Goal: Find specific page/section: Find specific page/section

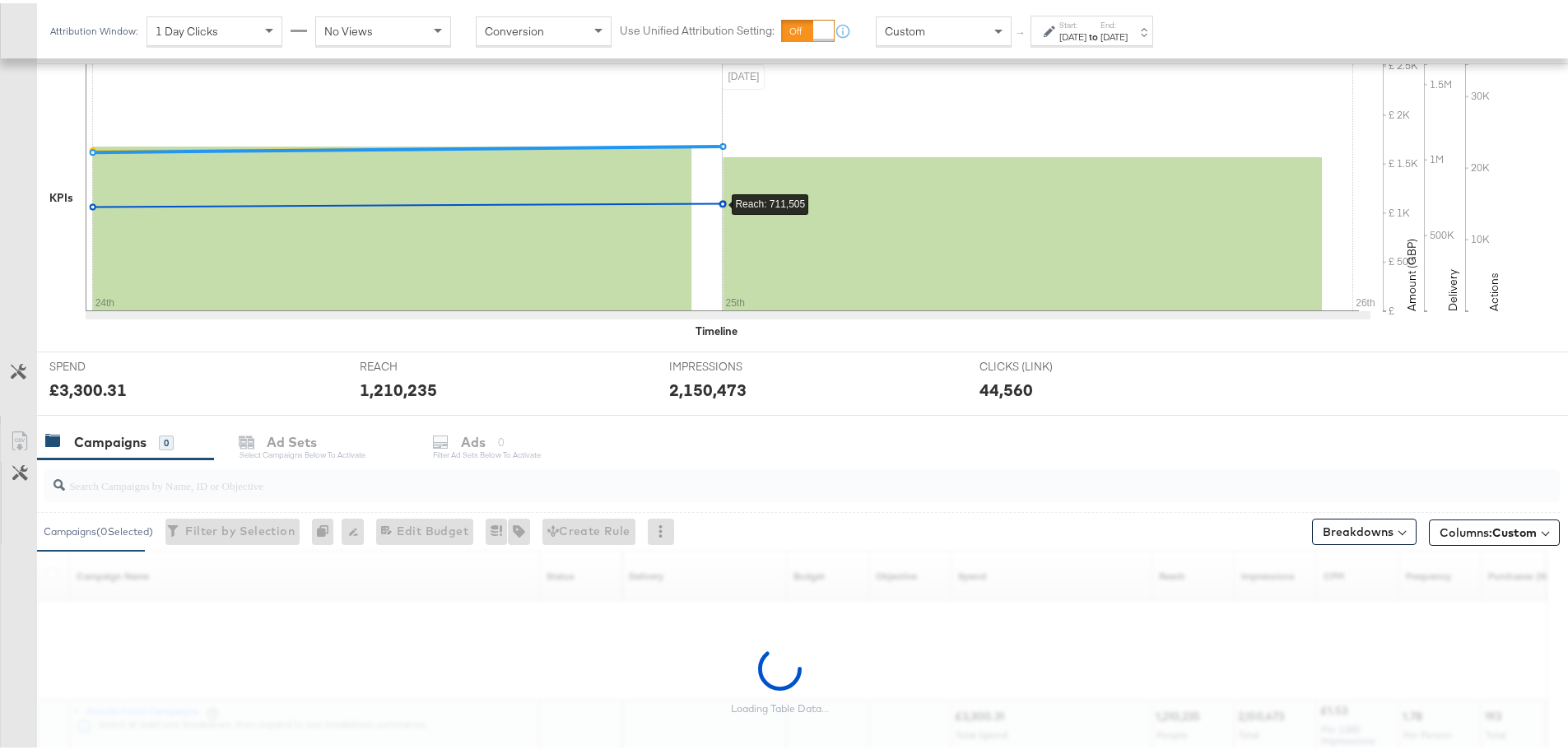
scroll to position [412, 0]
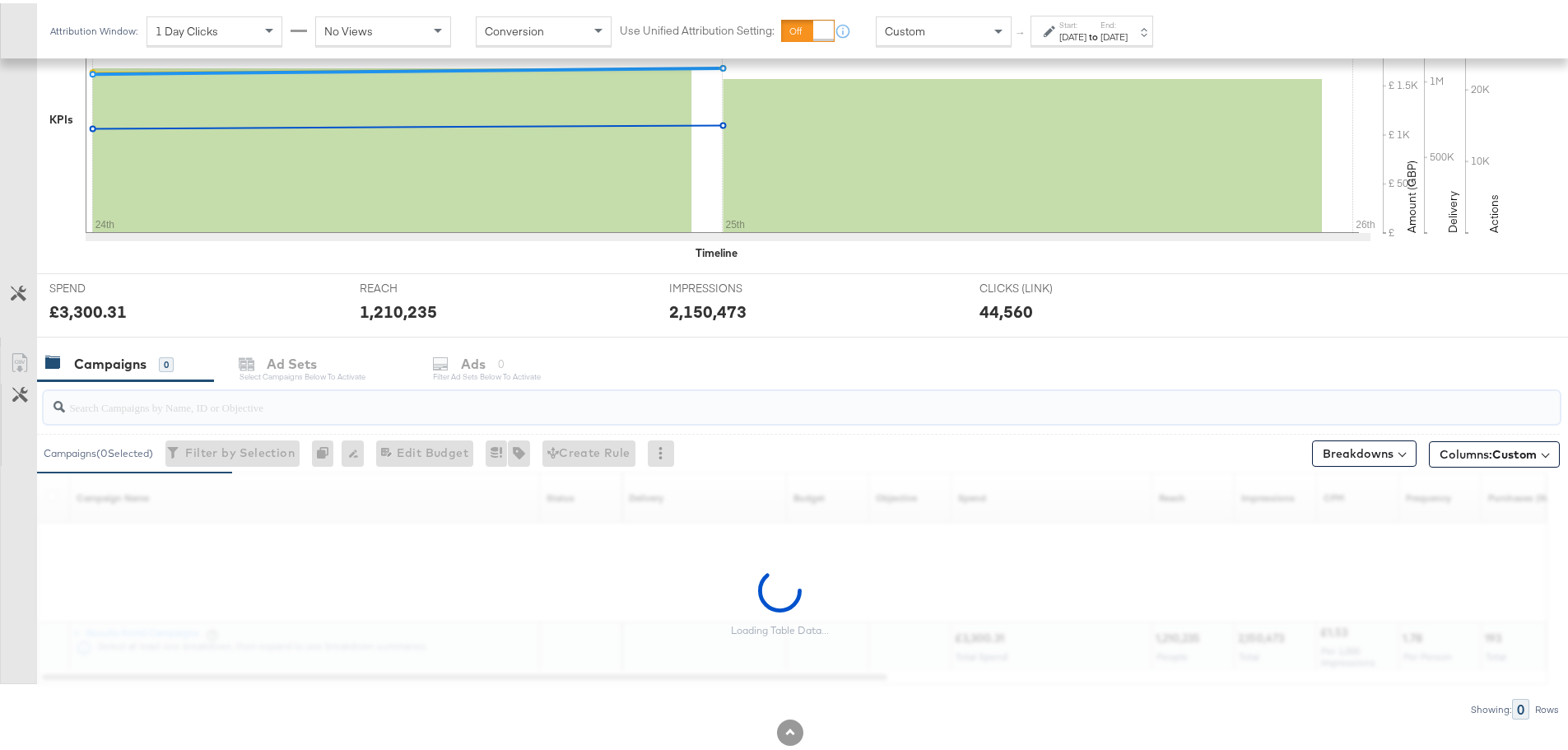
click at [125, 399] on input "search" at bounding box center [743, 397] width 1356 height 32
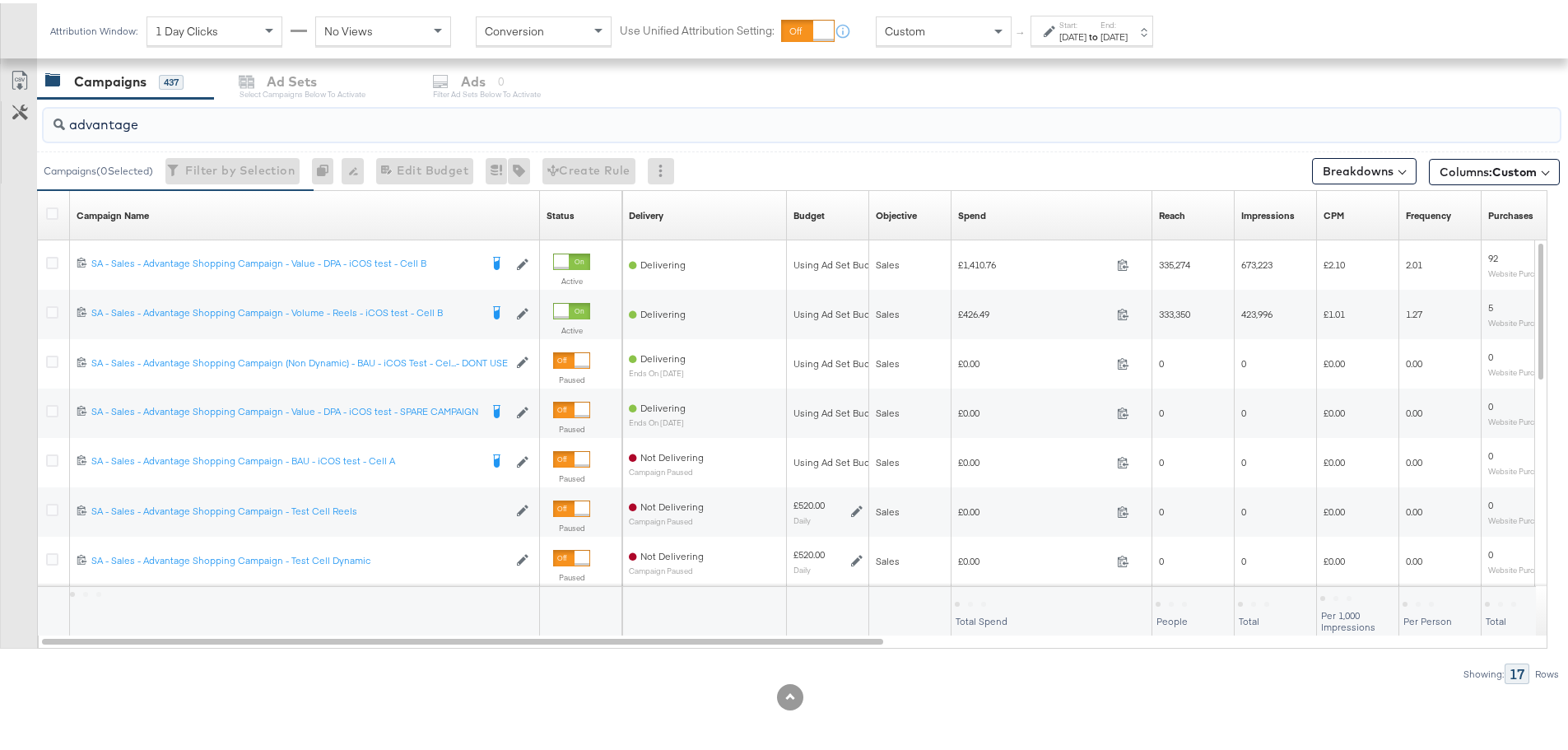
scroll to position [698, 0]
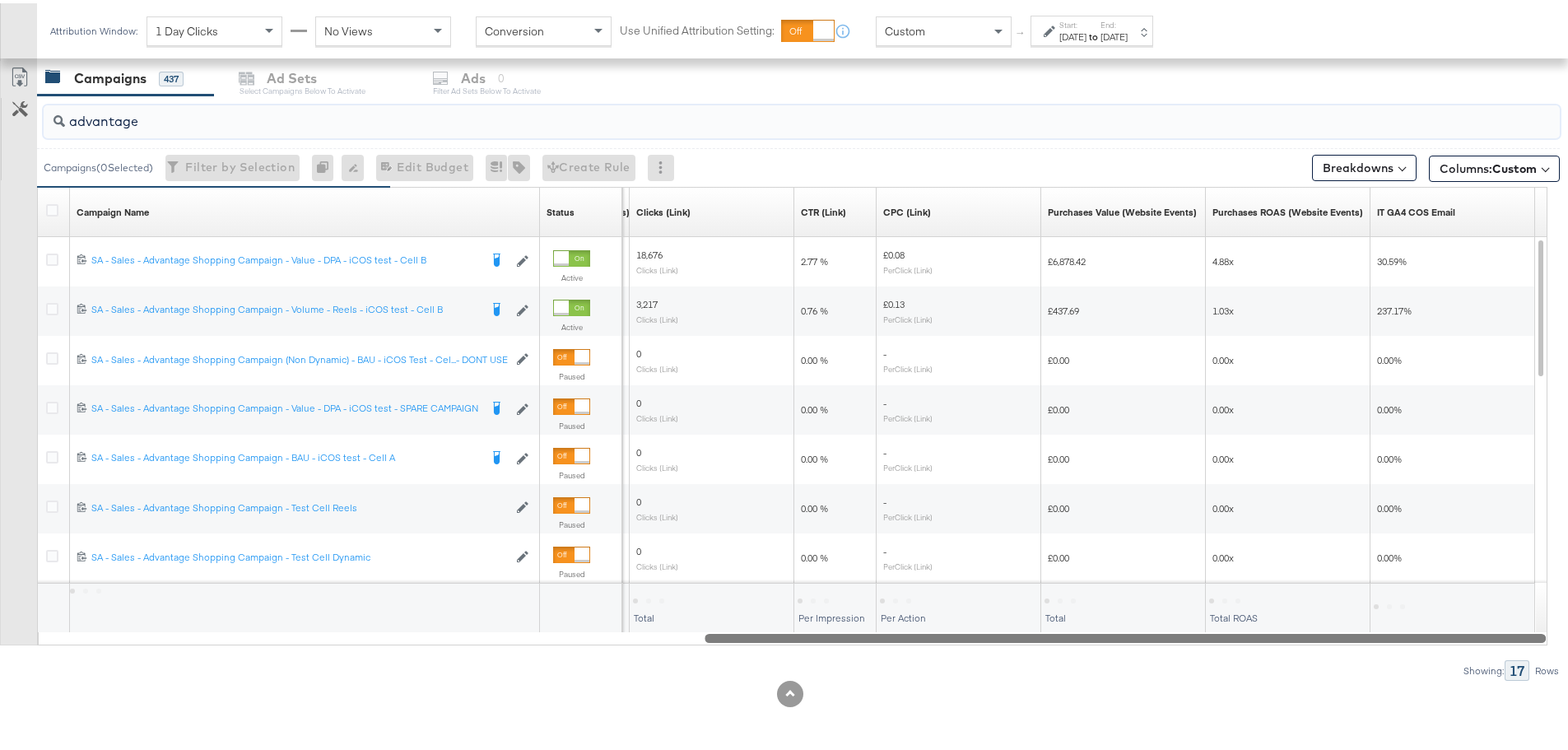
drag, startPoint x: 473, startPoint y: 635, endPoint x: 1445, endPoint y: 709, distance: 974.8
click at [1445, 709] on div "KPIs Performance & KPIs Customize KPIs ✔ Clicks (Link) ✔ Reach ✔ Impressions ✔ …" at bounding box center [790, 188] width 1581 height 1122
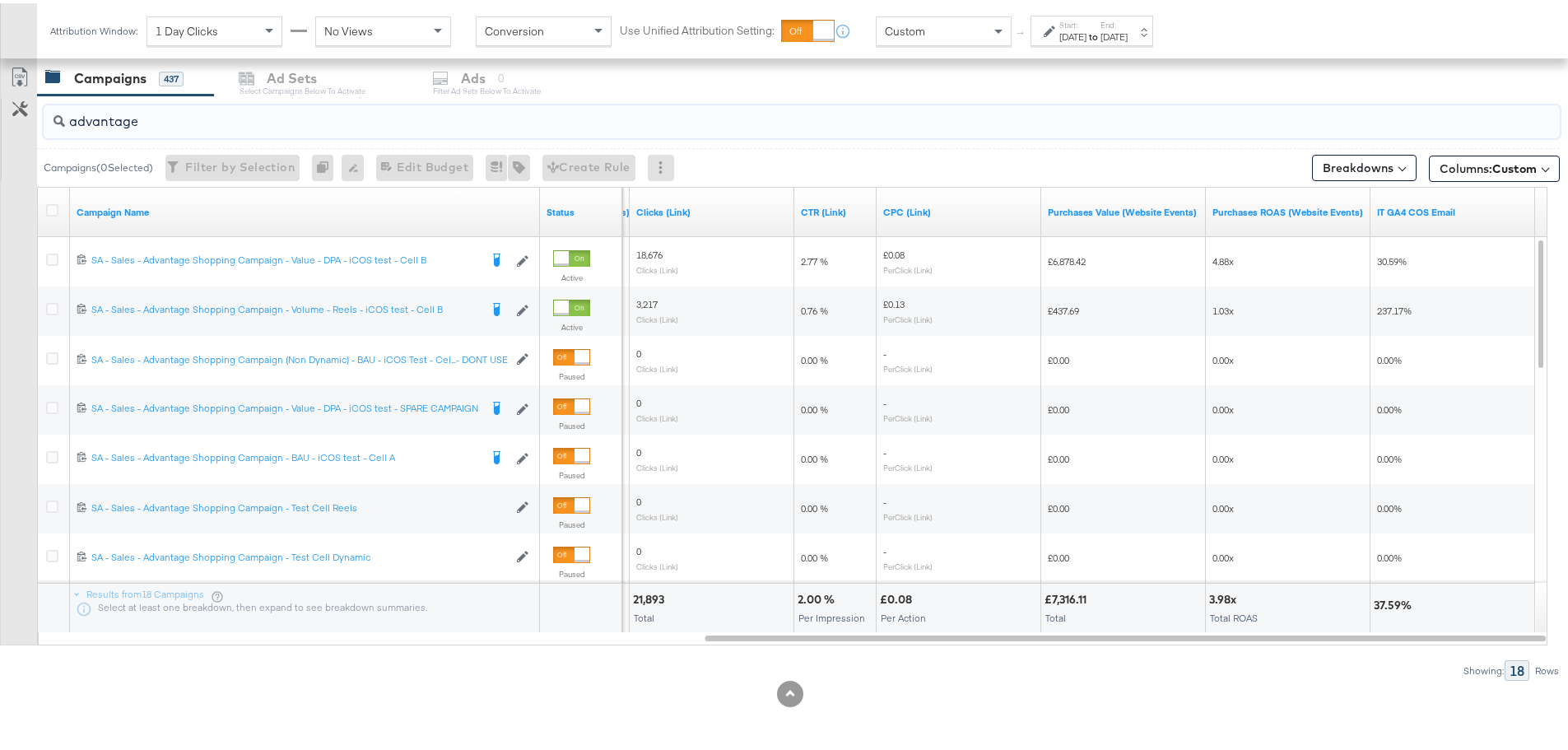
drag, startPoint x: 77, startPoint y: 121, endPoint x: -79, endPoint y: 114, distance: 156.2
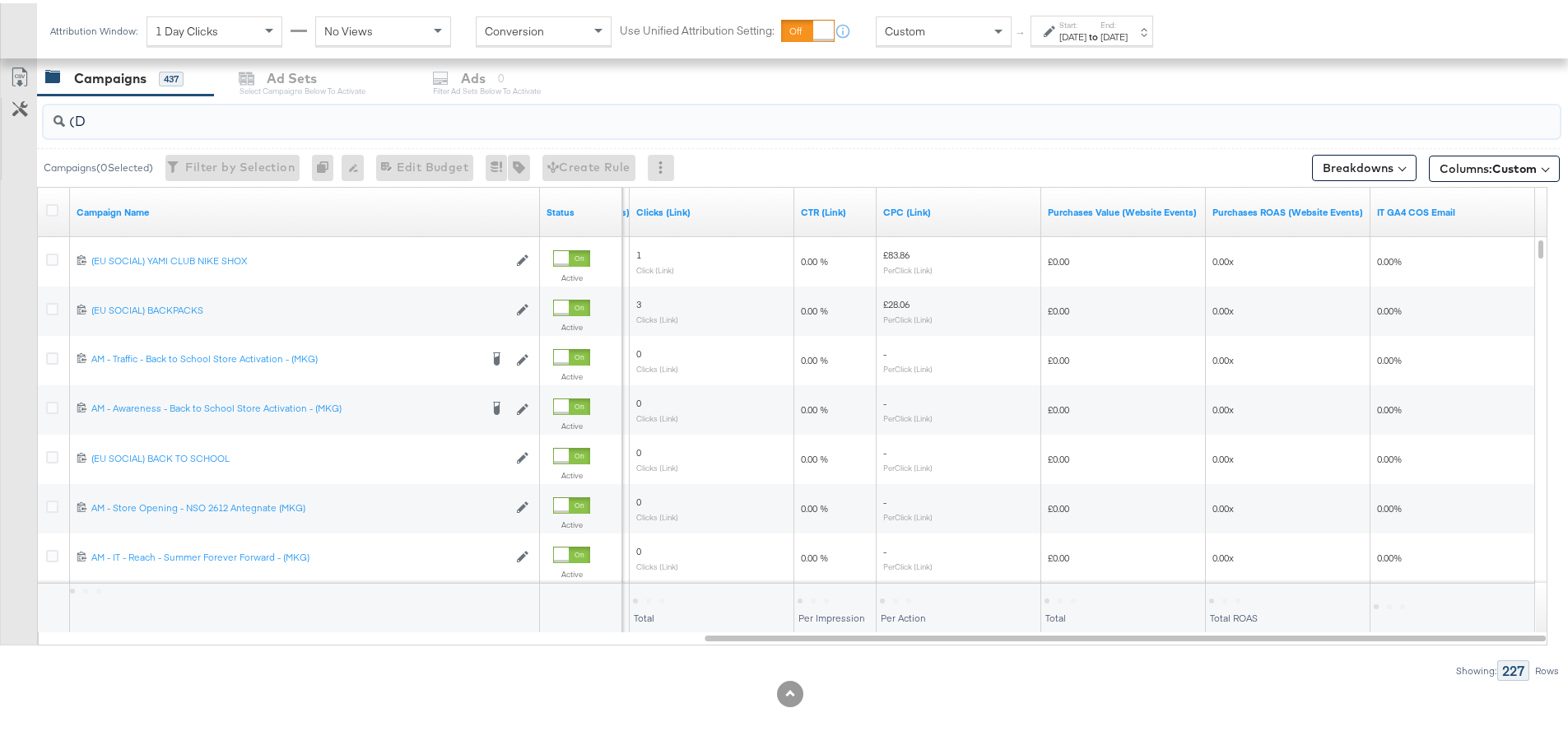
scroll to position [450, 0]
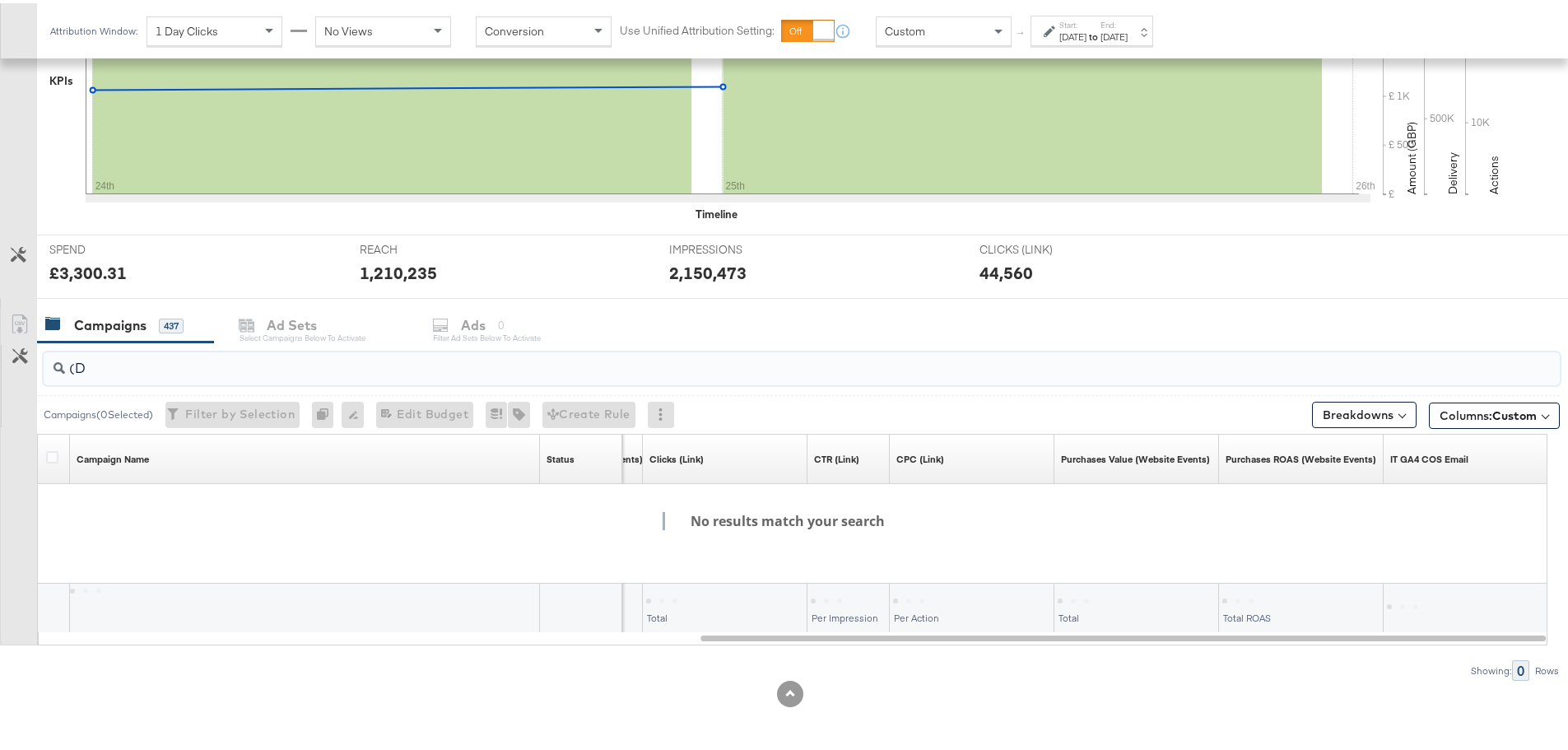
type input "("
drag, startPoint x: 131, startPoint y: 363, endPoint x: -12, endPoint y: 364, distance: 143.0
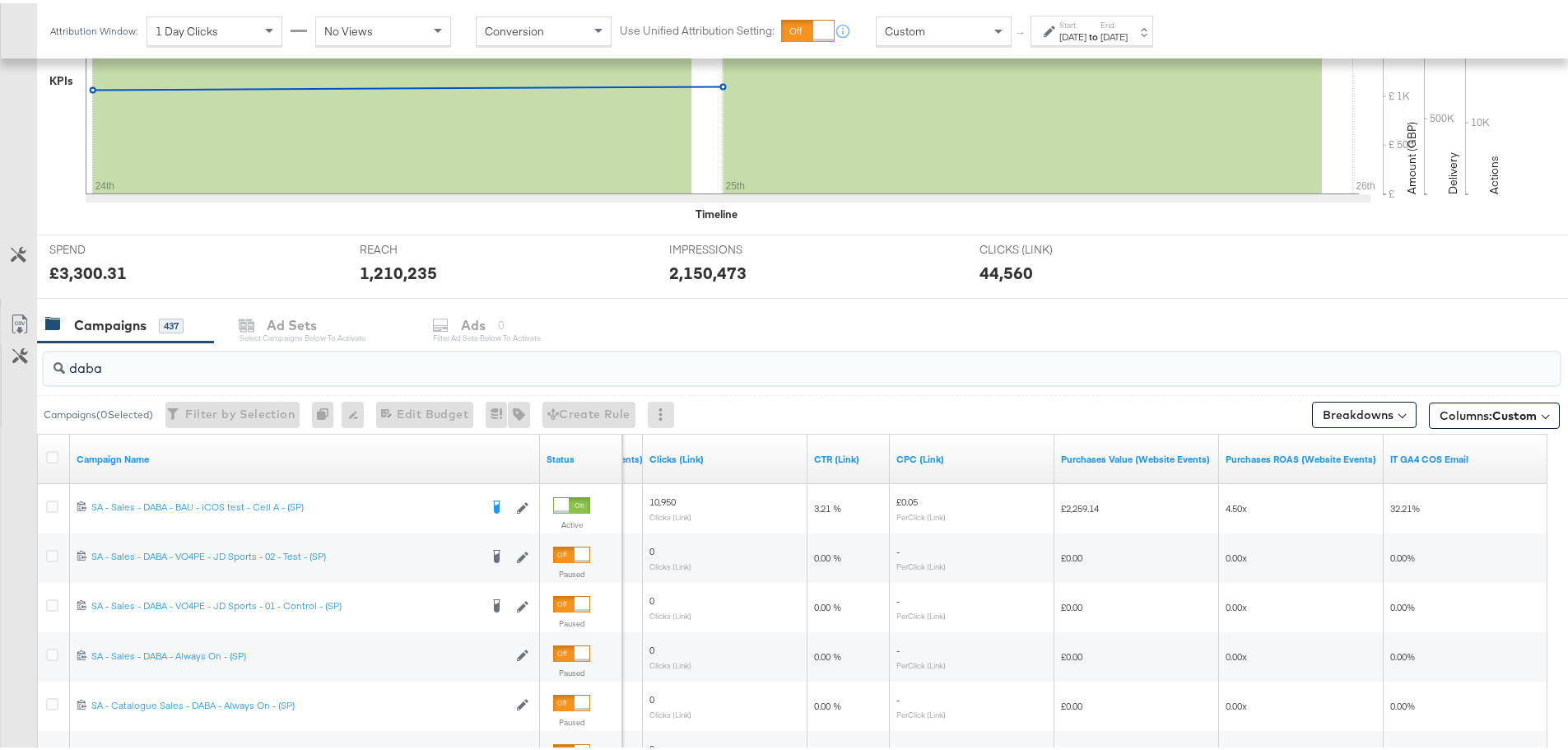
scroll to position [698, 0]
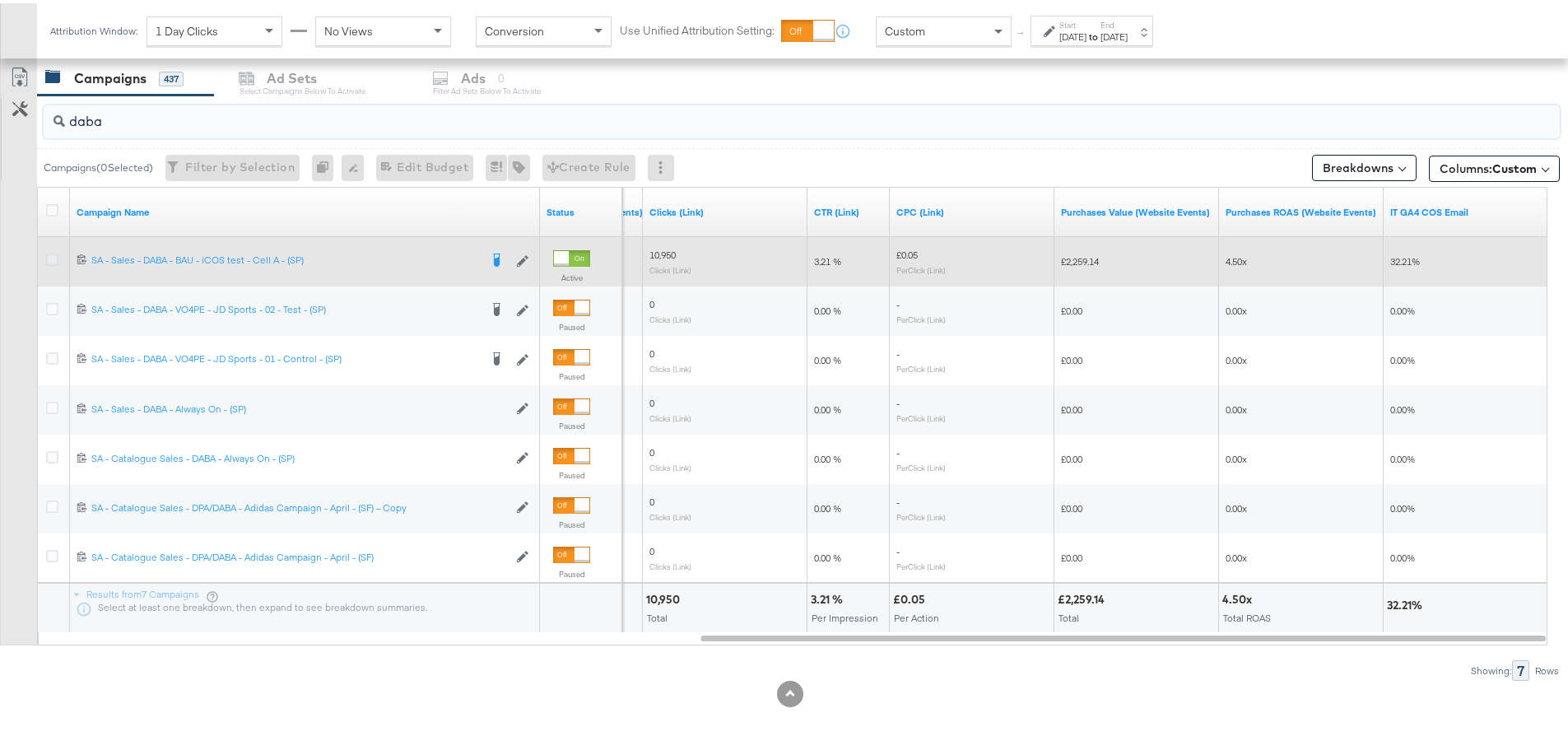
type input "daba"
click at [51, 256] on icon at bounding box center [52, 257] width 13 height 13
click at [0, 0] on input "checkbox" at bounding box center [0, 0] width 0 height 0
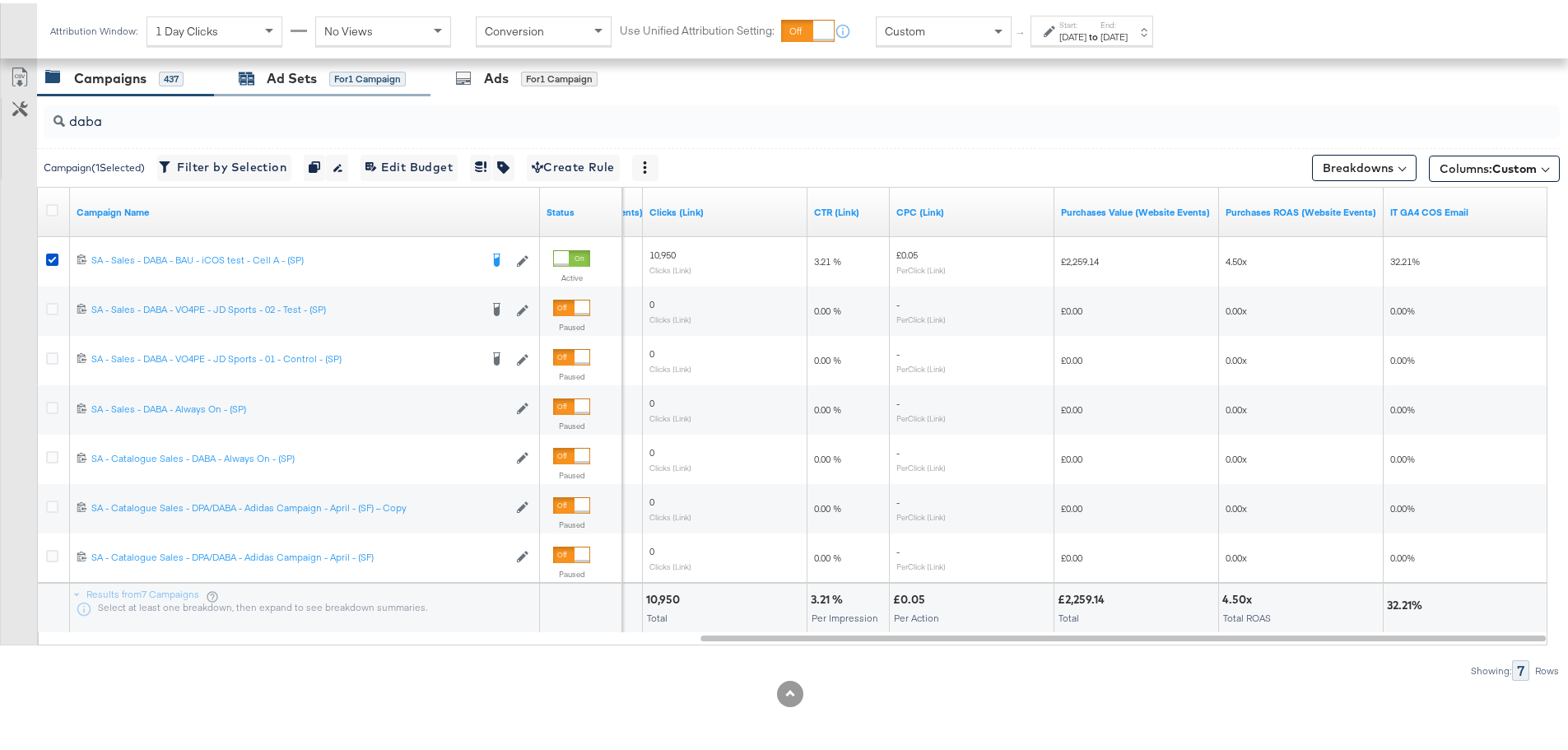
click at [278, 71] on div "Ad Sets" at bounding box center [291, 75] width 50 height 19
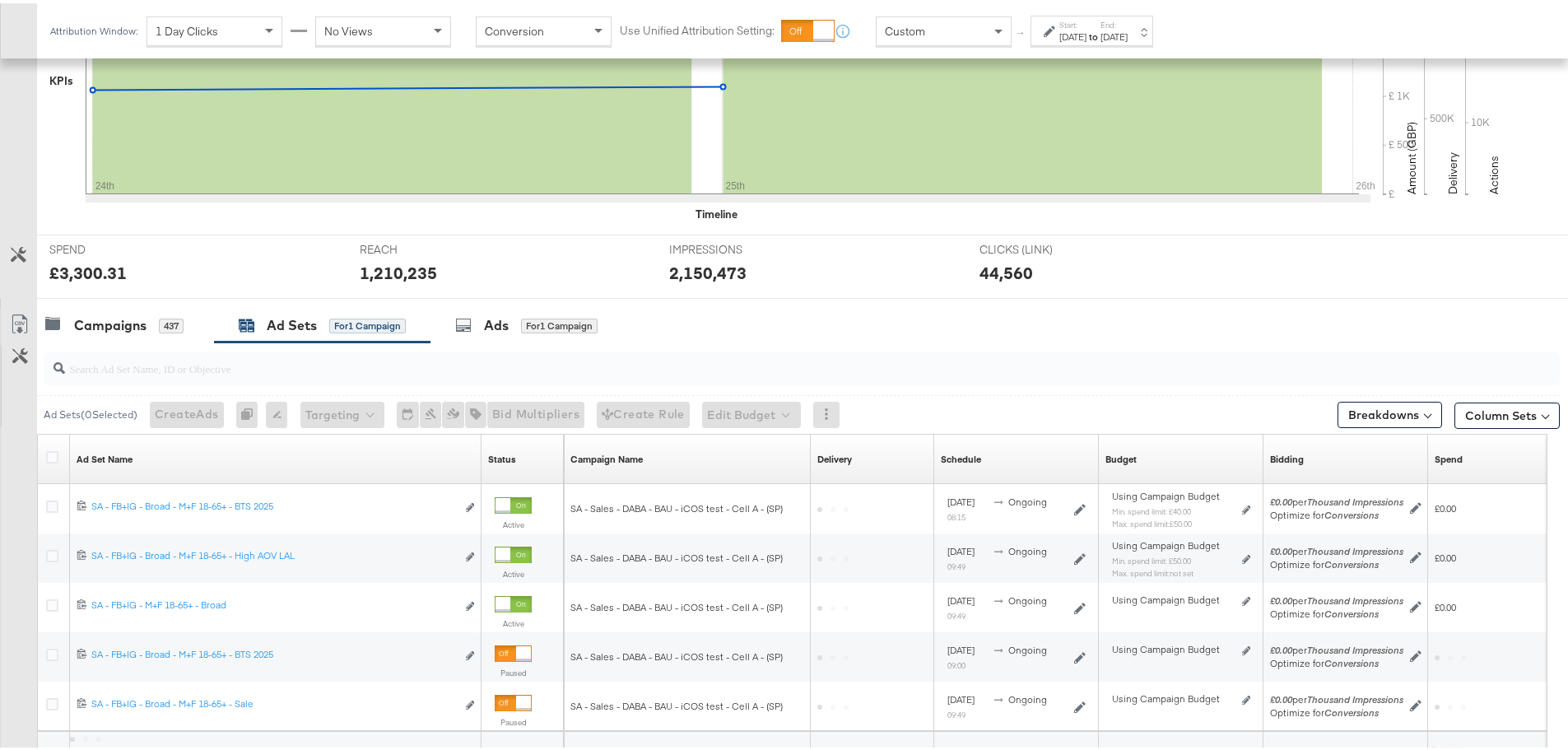
scroll to position [599, 0]
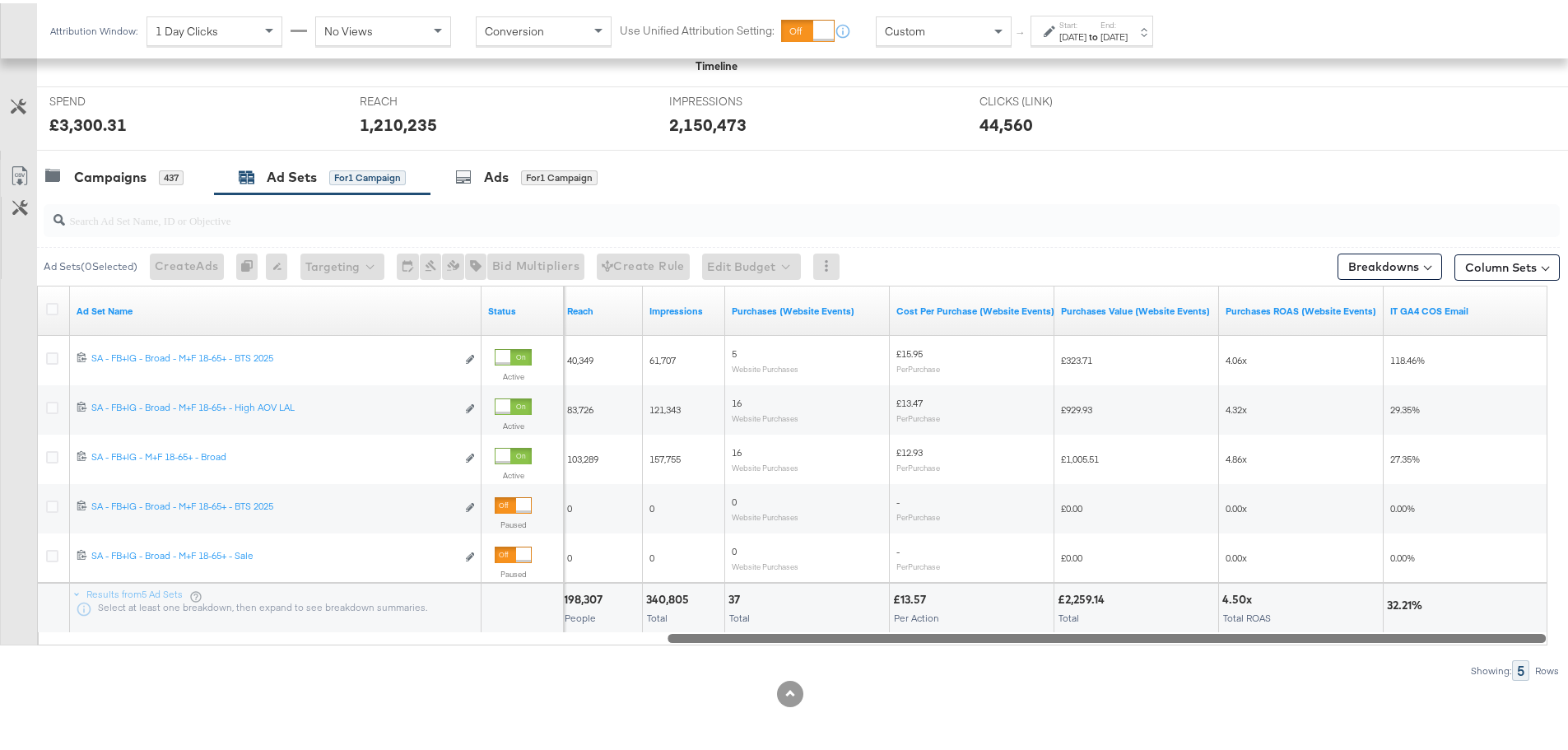
drag, startPoint x: 703, startPoint y: 633, endPoint x: 1580, endPoint y: 628, distance: 877.0
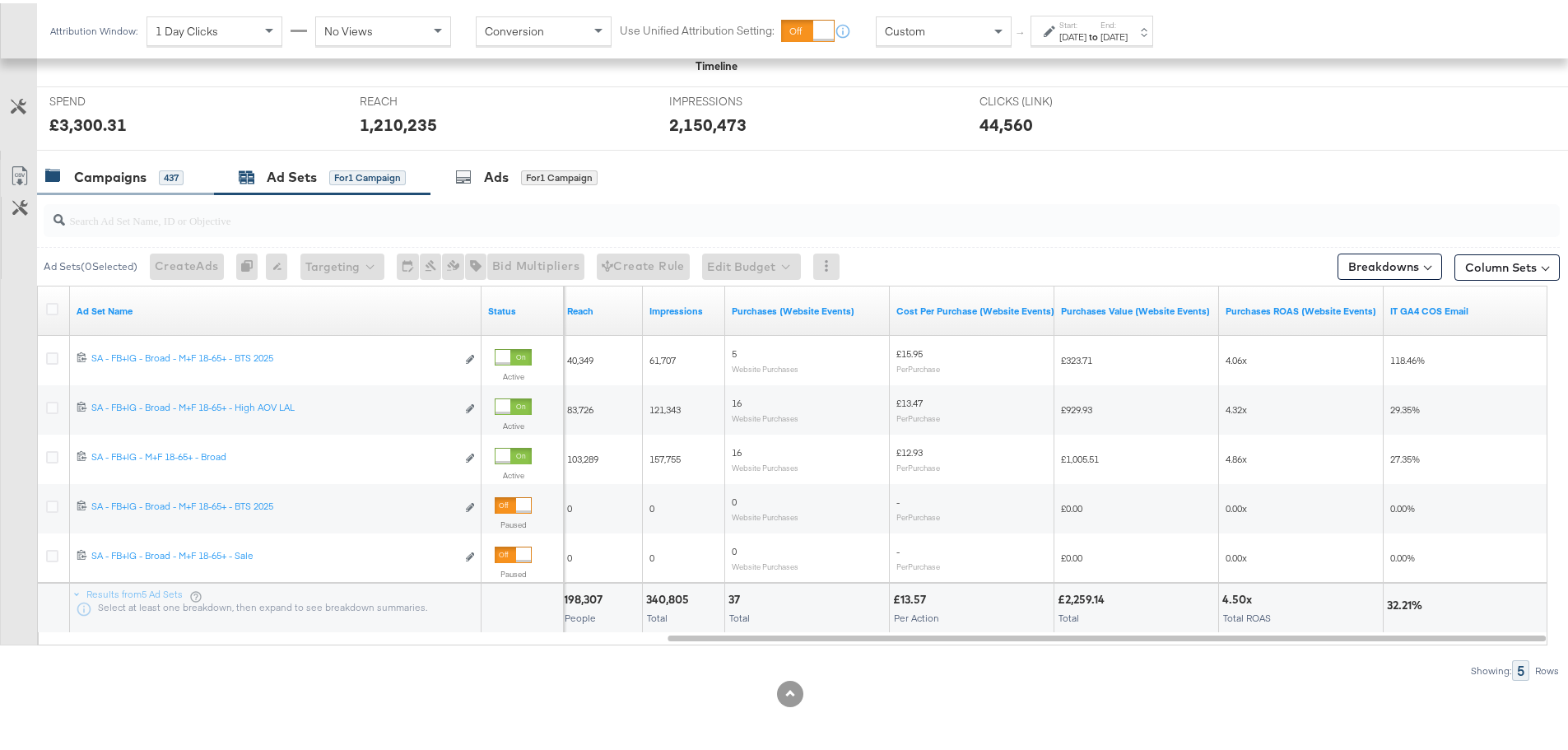
click at [94, 181] on div "Campaigns" at bounding box center [110, 174] width 73 height 19
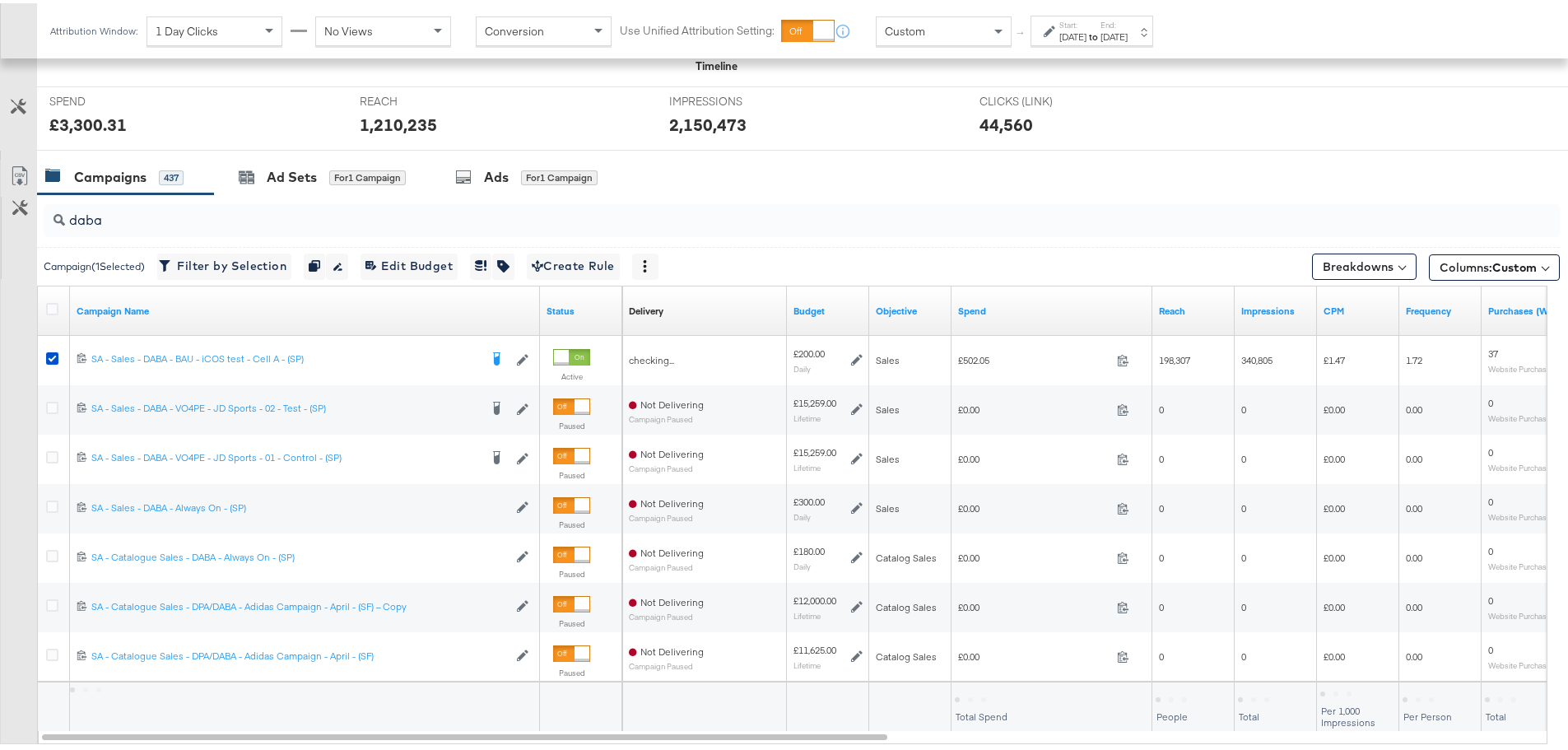
scroll to position [698, 0]
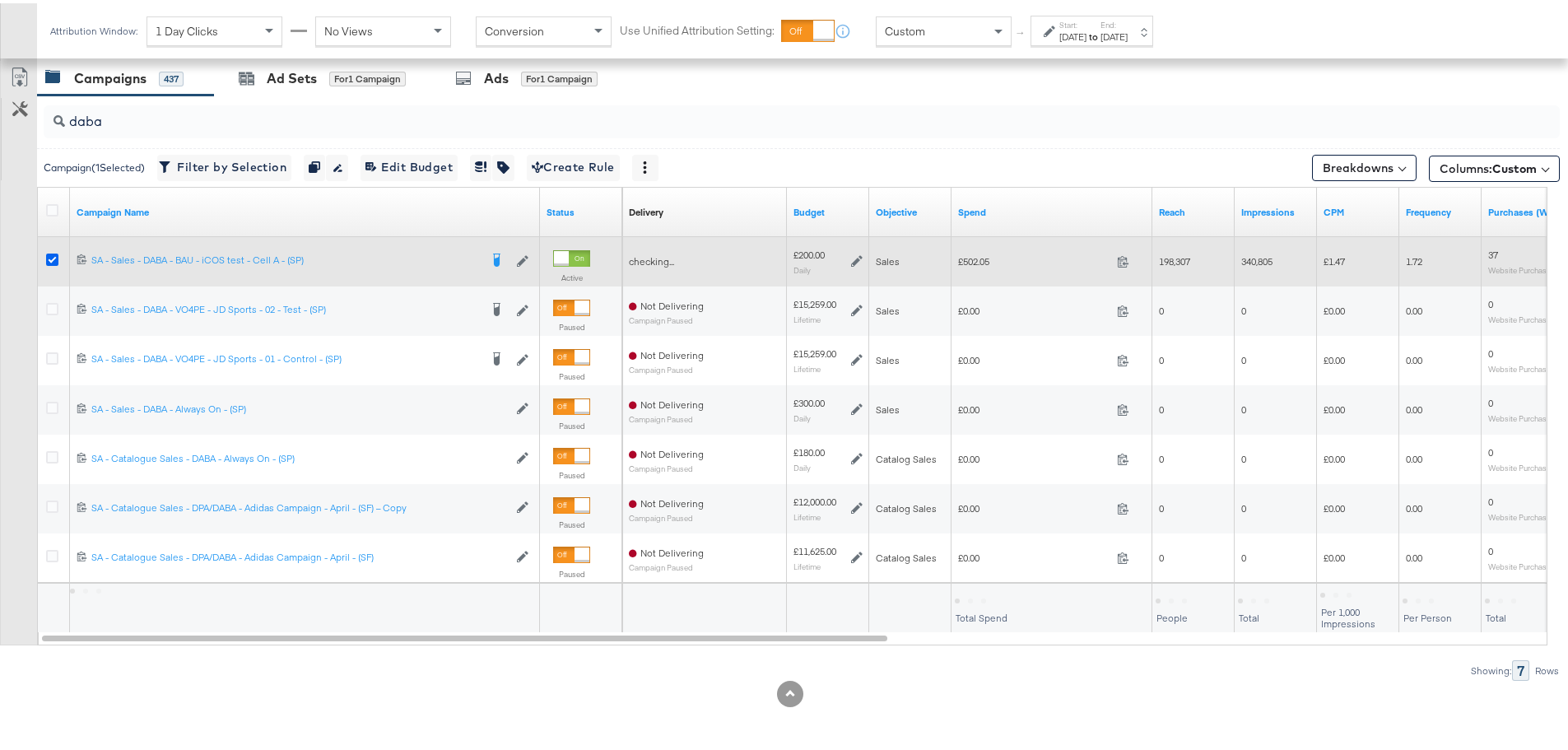
click at [47, 260] on icon at bounding box center [52, 257] width 13 height 13
click at [0, 0] on input "checkbox" at bounding box center [0, 0] width 0 height 0
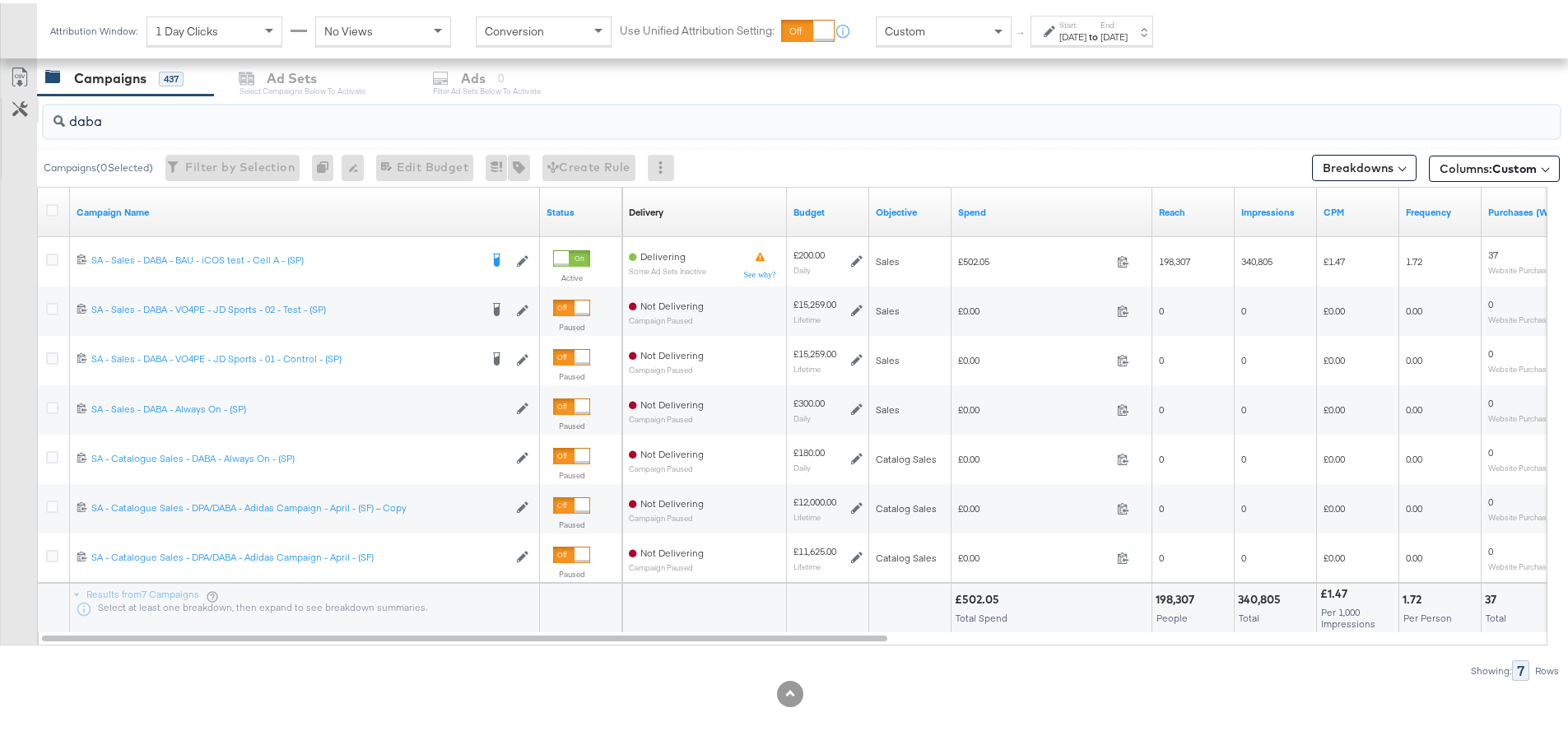
drag, startPoint x: 116, startPoint y: 119, endPoint x: 23, endPoint y: 116, distance: 93.0
click at [23, 116] on div "daba Campaigns ( 0 Selected) Filter by Selection Filter 0 campaigns 0 Rename 0 …" at bounding box center [780, 385] width 1560 height 586
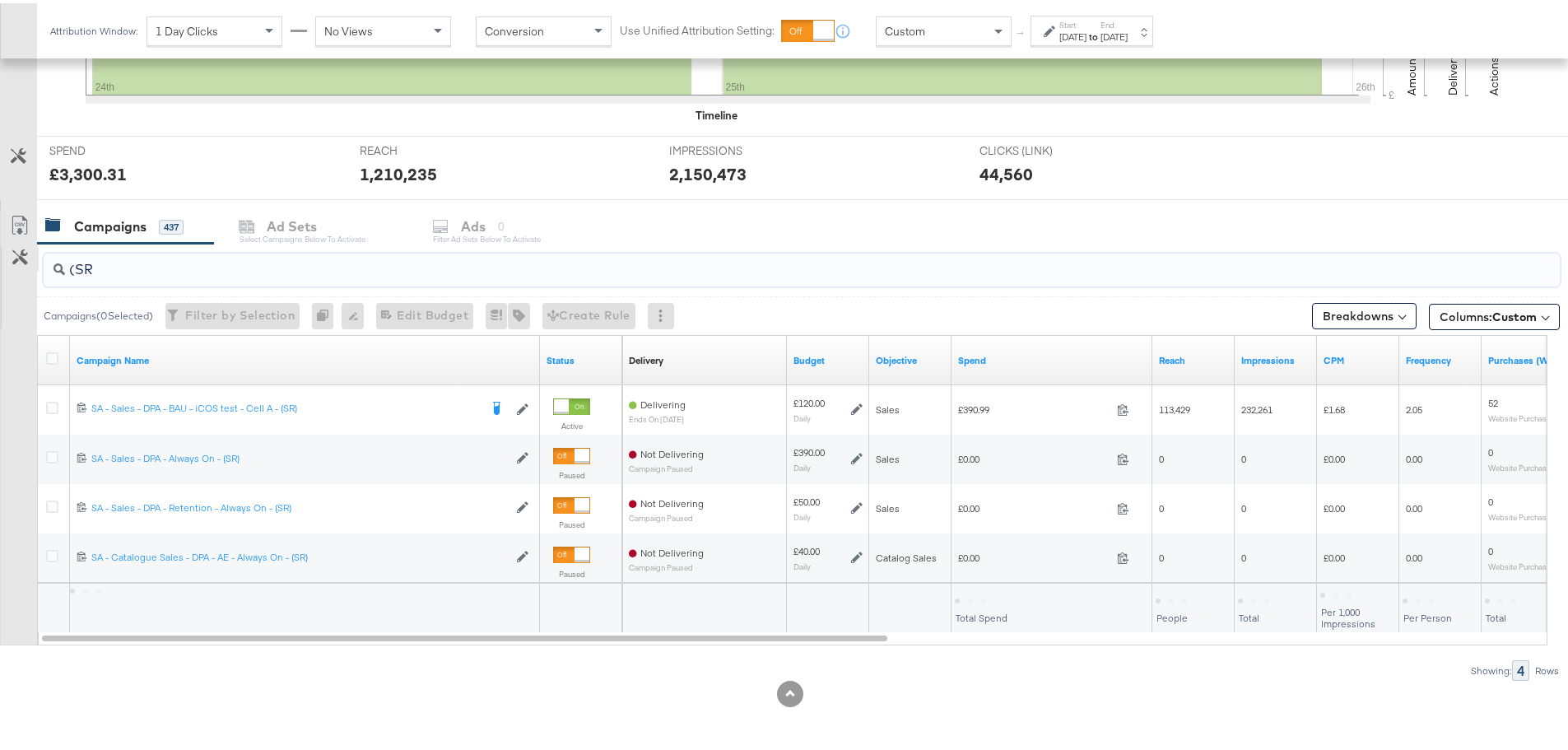
scroll to position [549, 0]
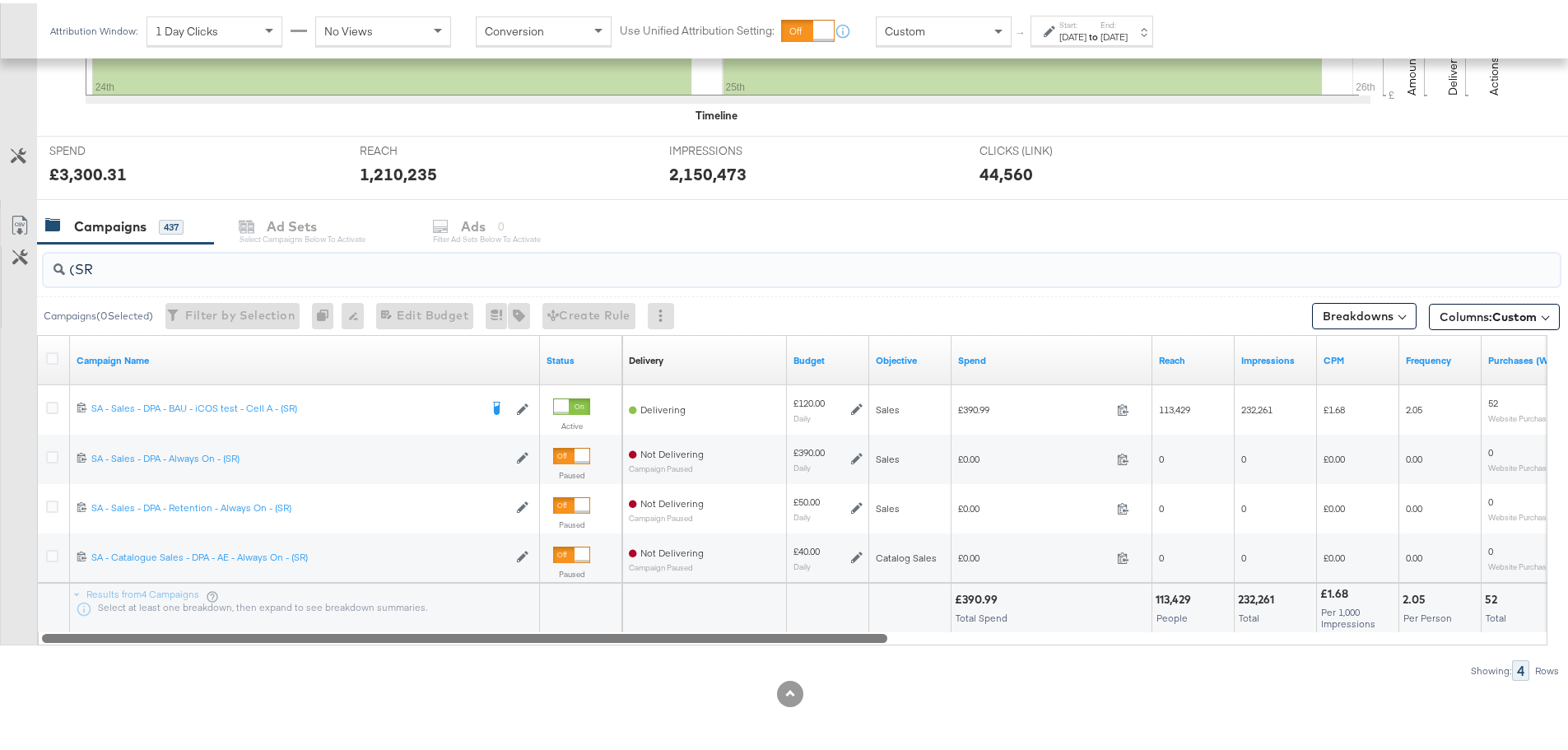
drag, startPoint x: 841, startPoint y: 635, endPoint x: 537, endPoint y: 680, distance: 307.3
click at [537, 680] on div "KPIs Performance & KPIs Customize KPIs ✔ Clicks (Link) ✔ Reach ✔ Impressions ✔ …" at bounding box center [790, 262] width 1581 height 973
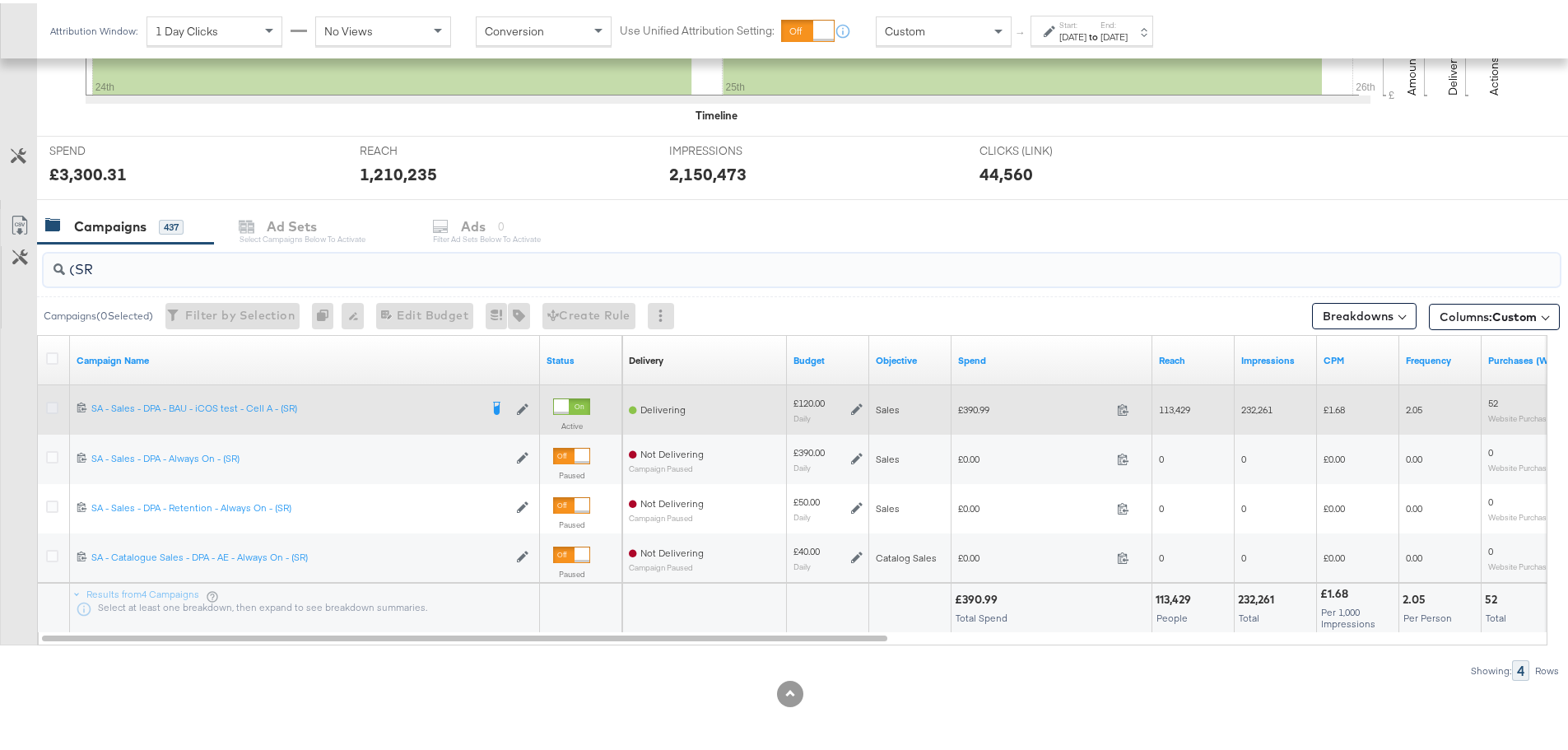
type input "(SR"
click at [49, 403] on icon at bounding box center [52, 405] width 13 height 13
click at [0, 0] on input "checkbox" at bounding box center [0, 0] width 0 height 0
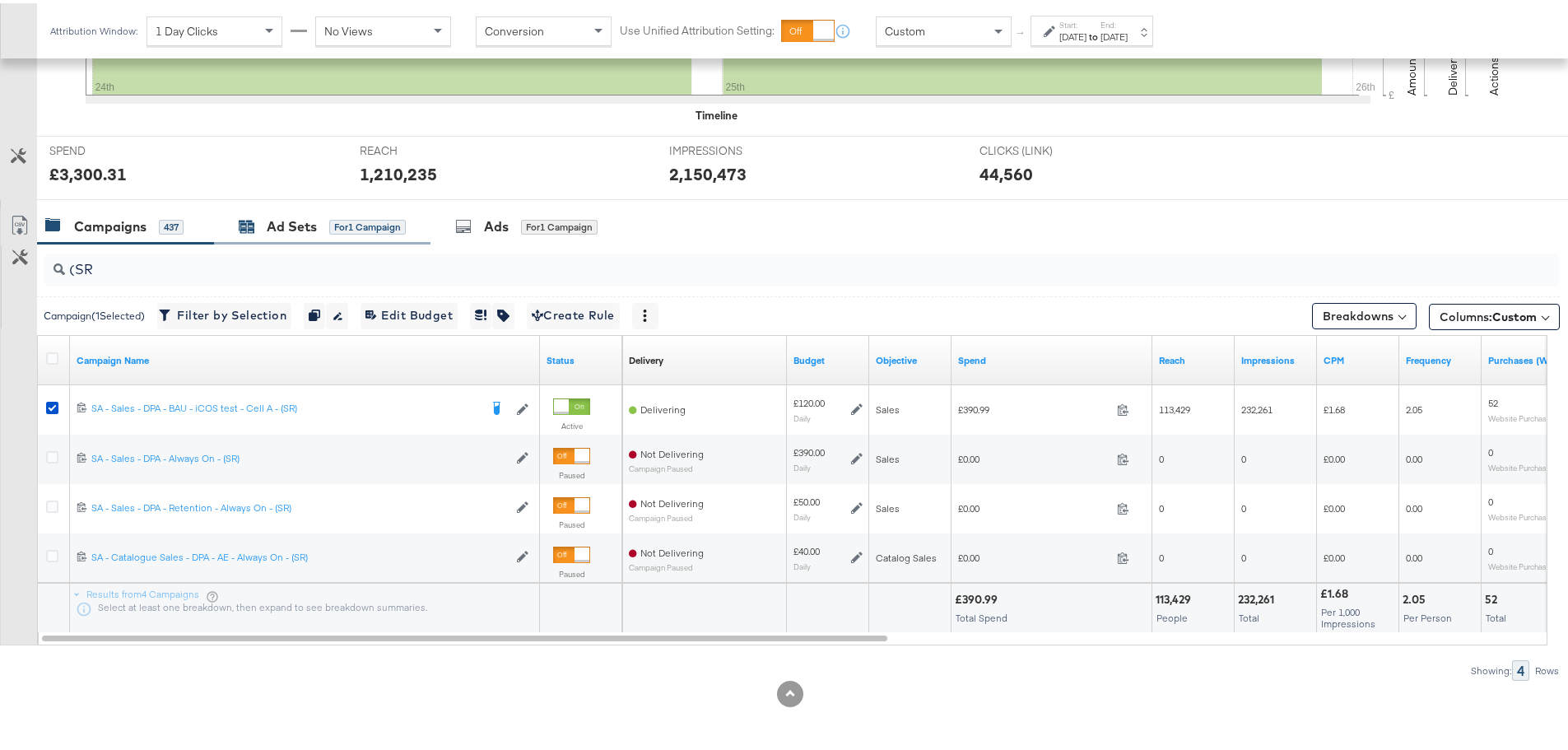
click at [287, 221] on div "Ad Sets" at bounding box center [291, 223] width 50 height 19
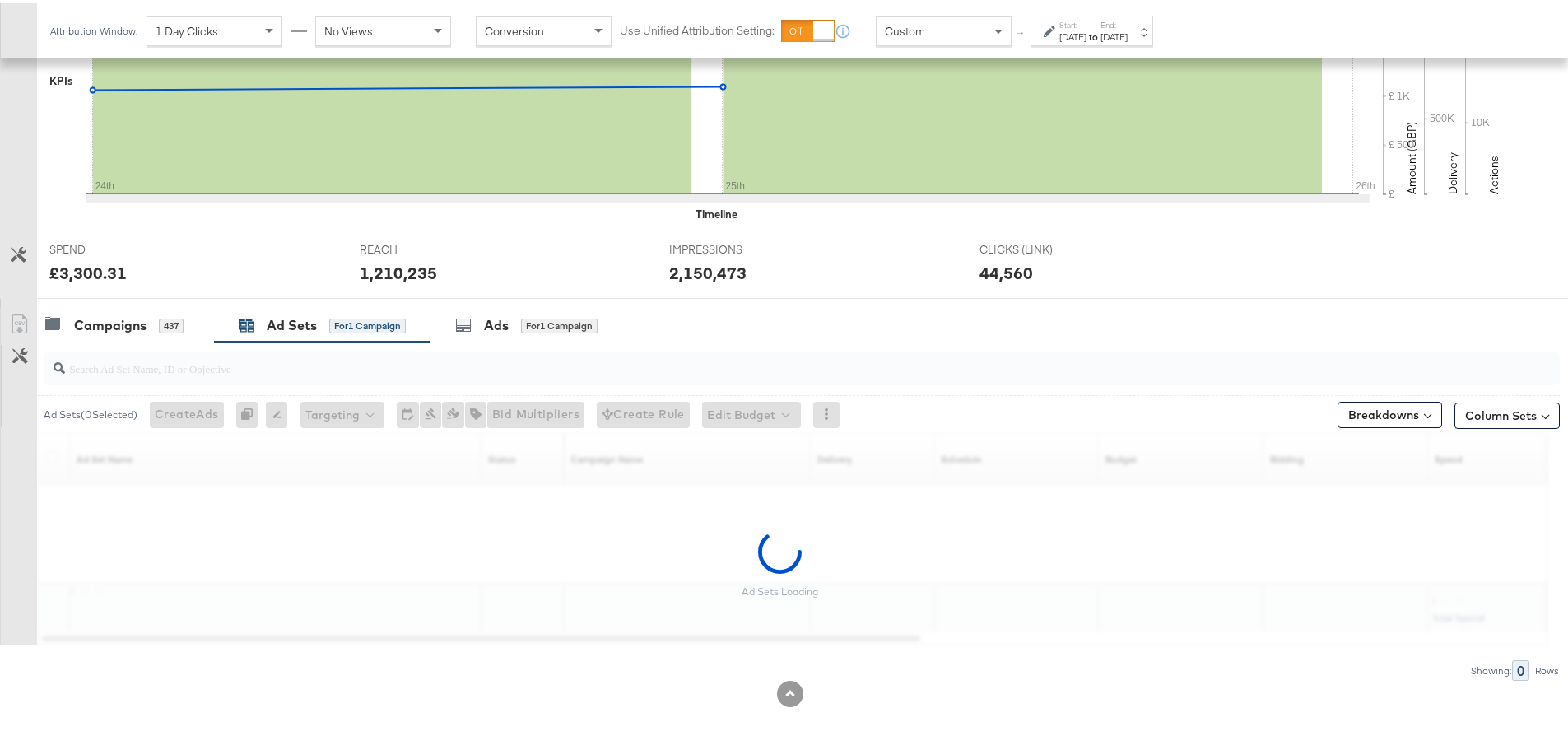
scroll to position [450, 0]
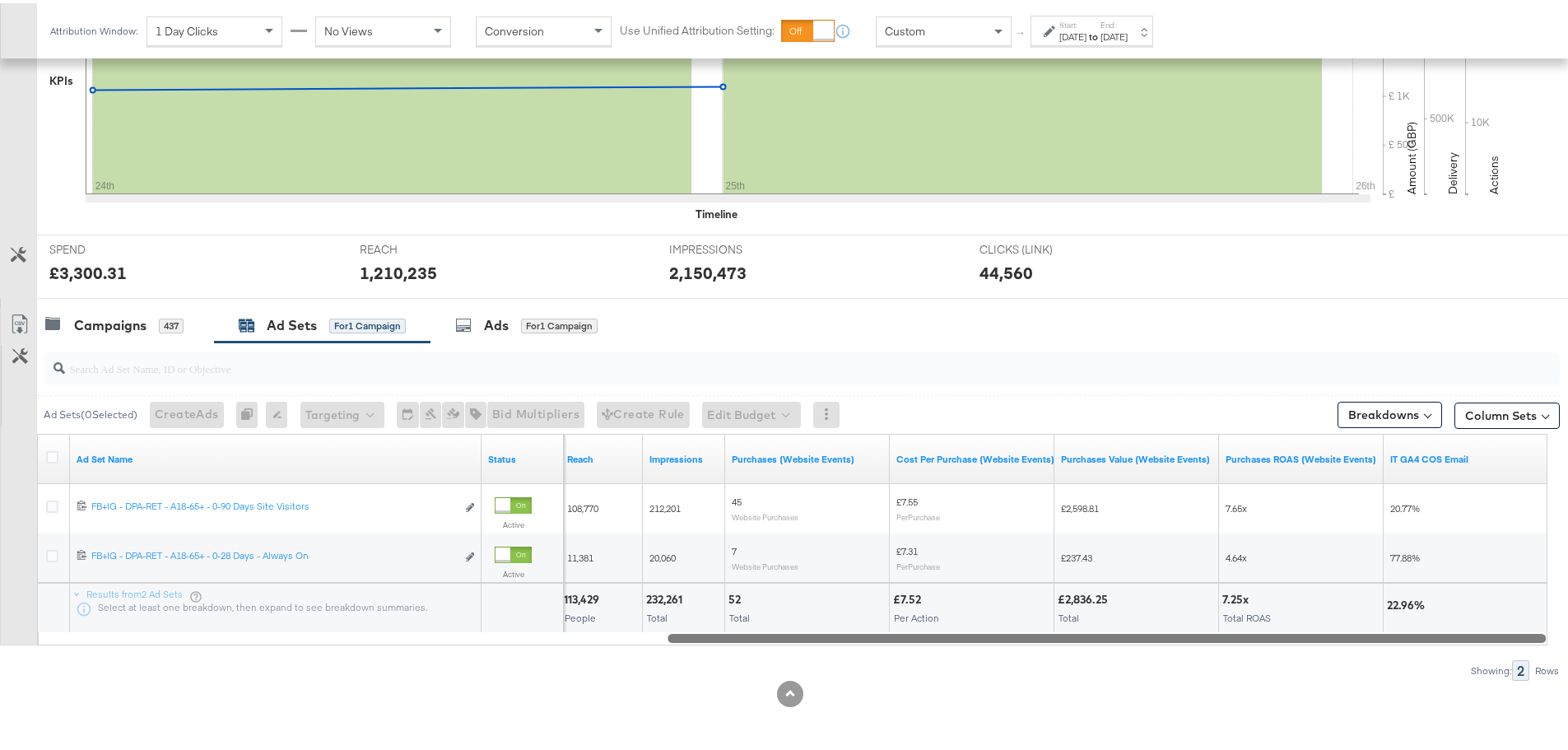
drag, startPoint x: 682, startPoint y: 629, endPoint x: 1440, endPoint y: 636, distance: 758.0
click at [1440, 636] on div at bounding box center [1107, 635] width 878 height 14
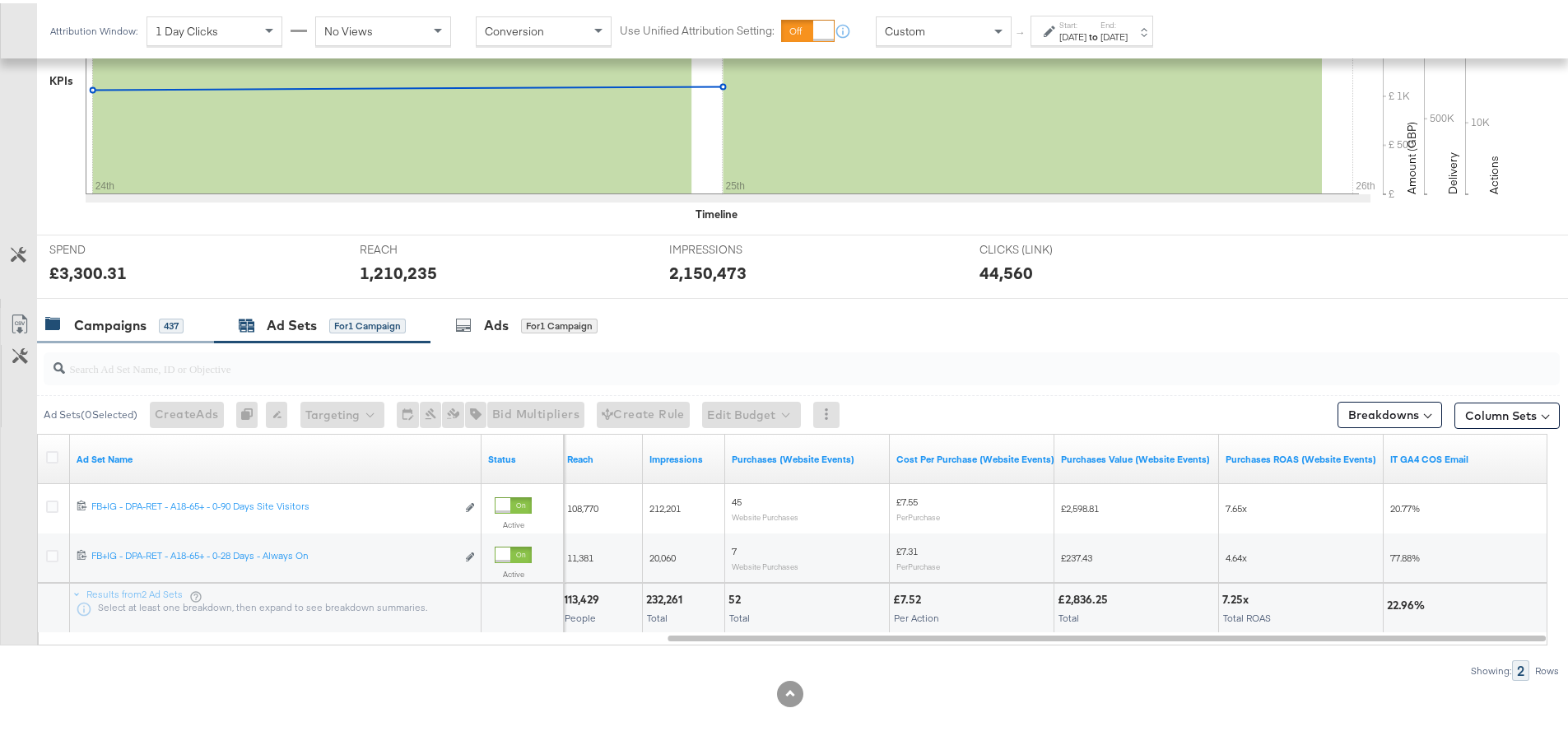
click at [94, 313] on div "Campaigns" at bounding box center [110, 321] width 73 height 19
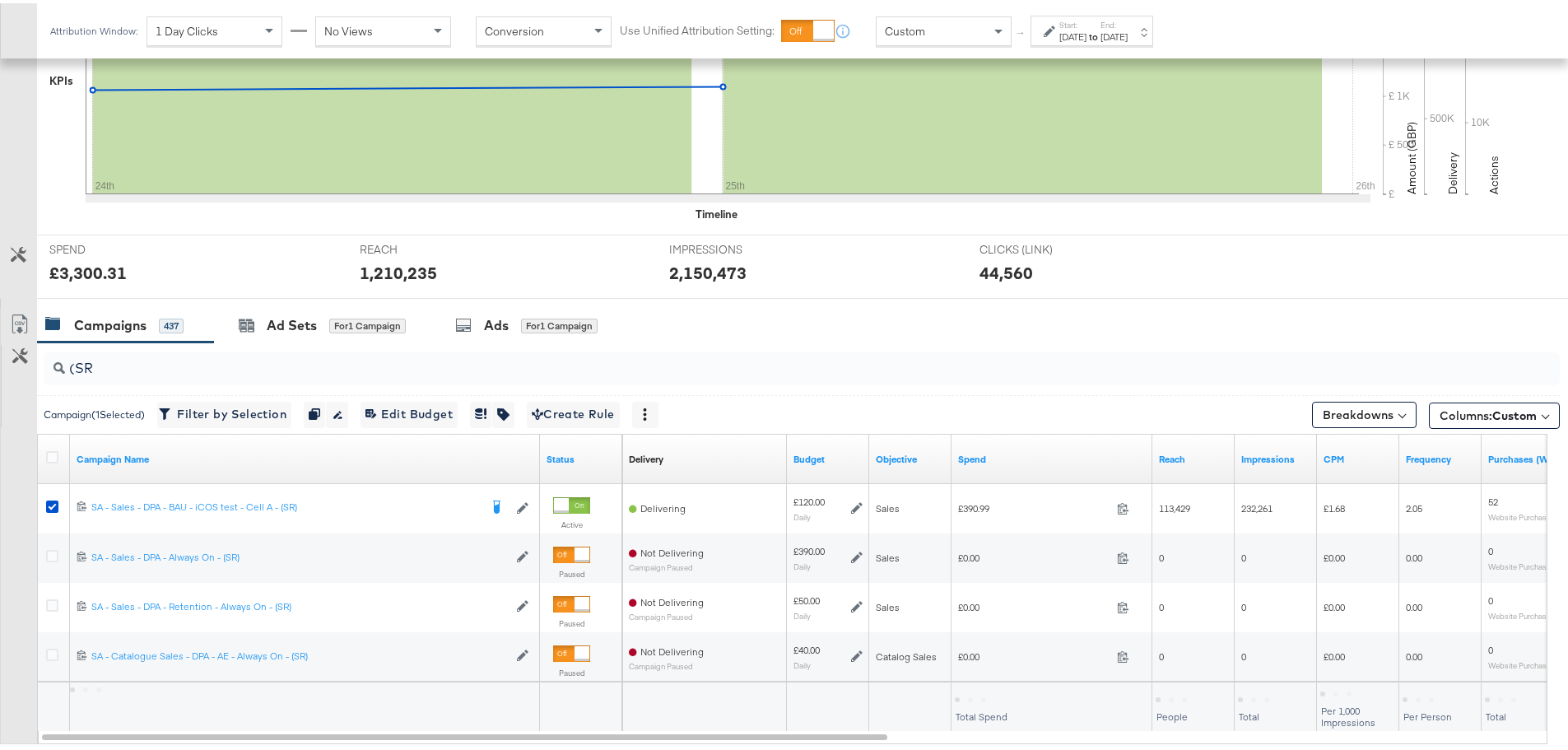
scroll to position [549, 0]
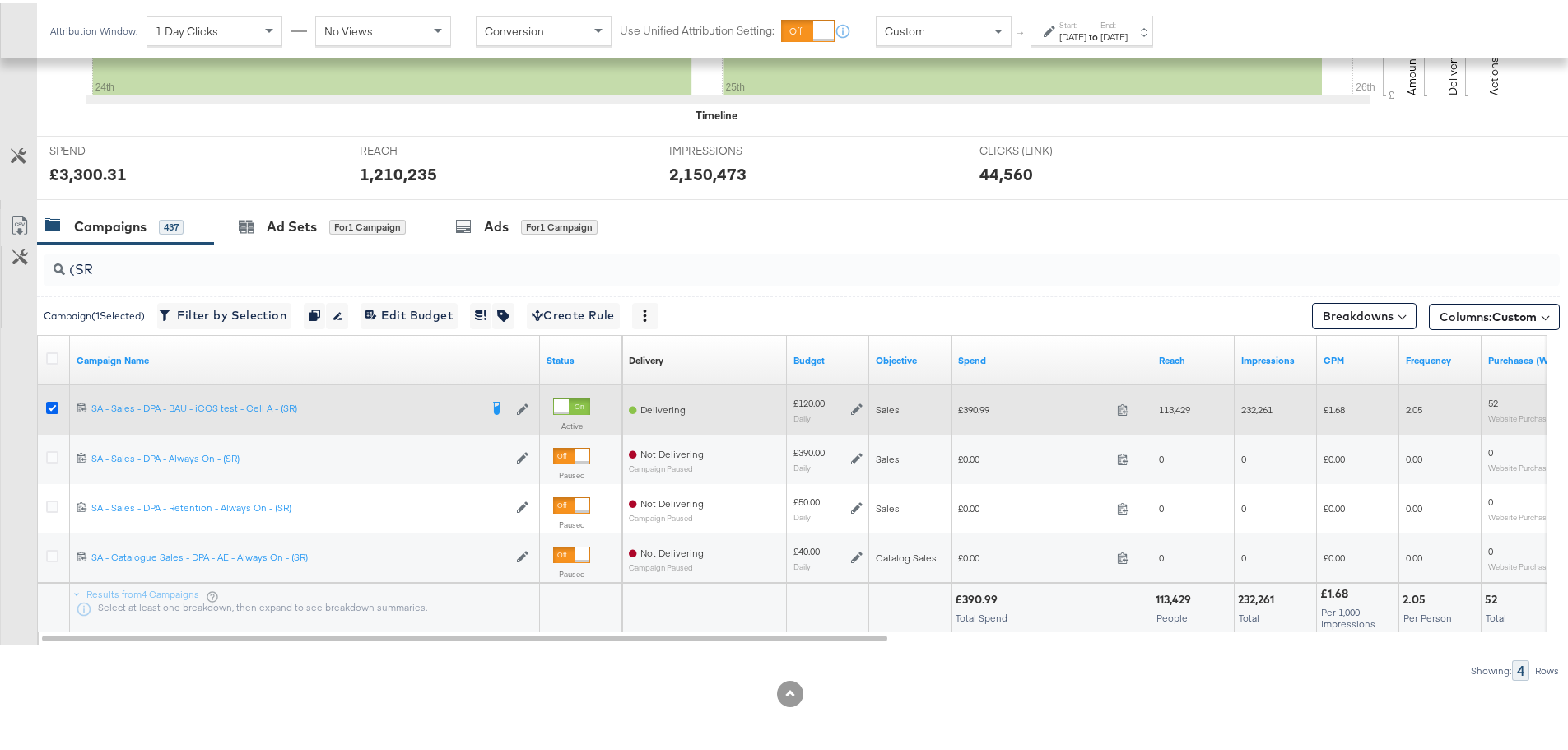
click at [51, 403] on icon at bounding box center [52, 405] width 13 height 13
click at [0, 0] on input "checkbox" at bounding box center [0, 0] width 0 height 0
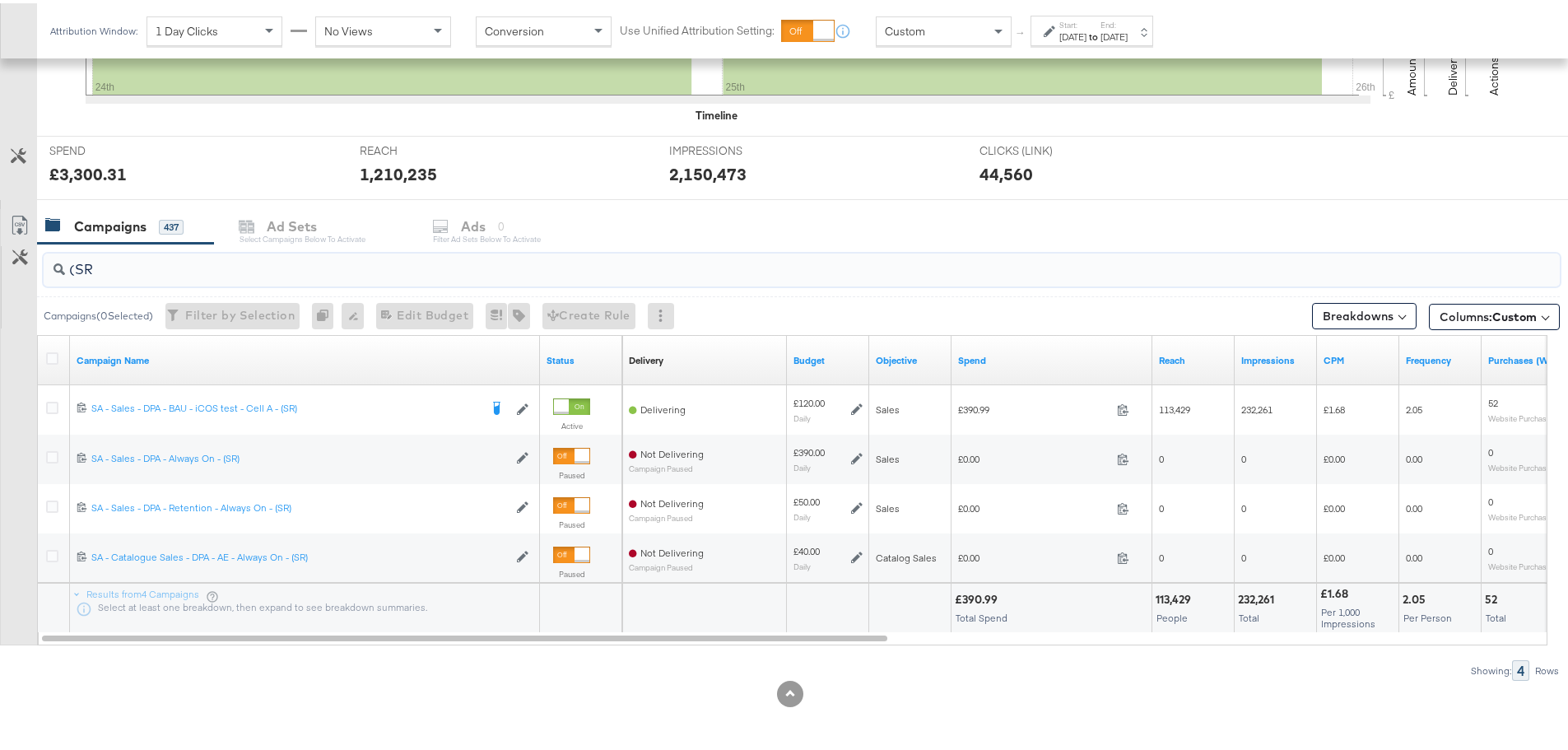
drag, startPoint x: 102, startPoint y: 262, endPoint x: -92, endPoint y: 263, distance: 194.0
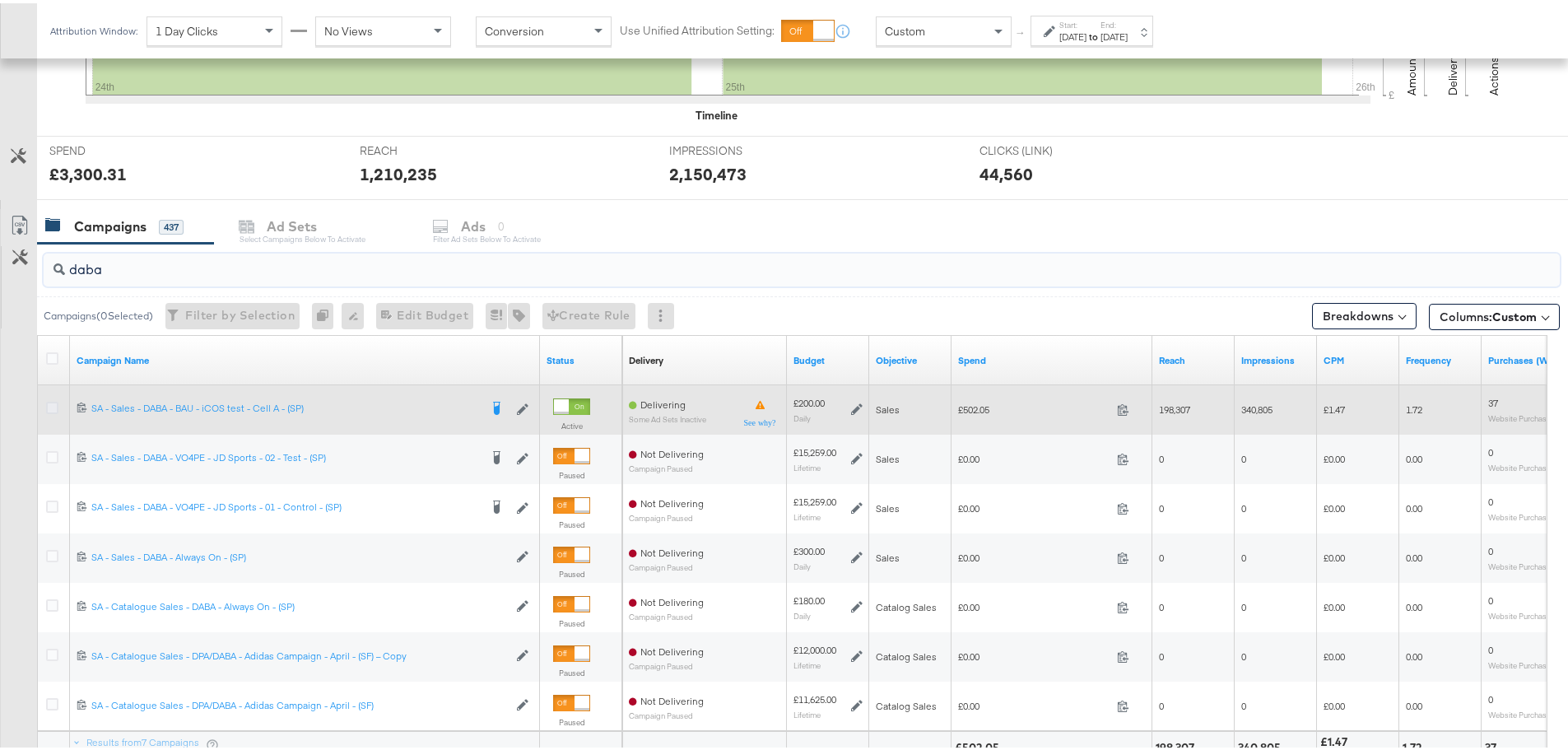
type input "daba"
click at [52, 403] on icon at bounding box center [52, 405] width 13 height 13
click at [0, 0] on input "checkbox" at bounding box center [0, 0] width 0 height 0
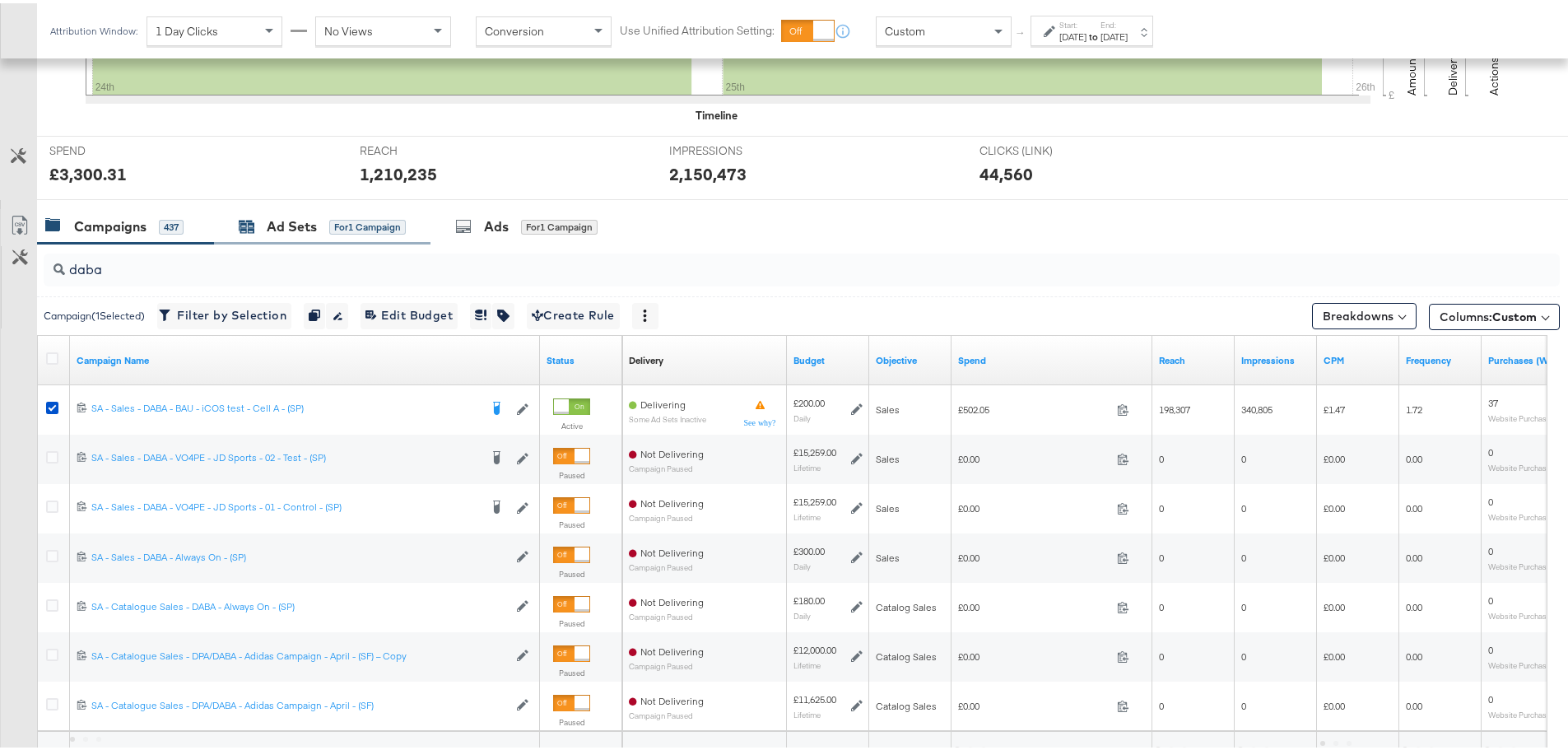
click at [302, 225] on div "Ad Sets" at bounding box center [291, 223] width 50 height 19
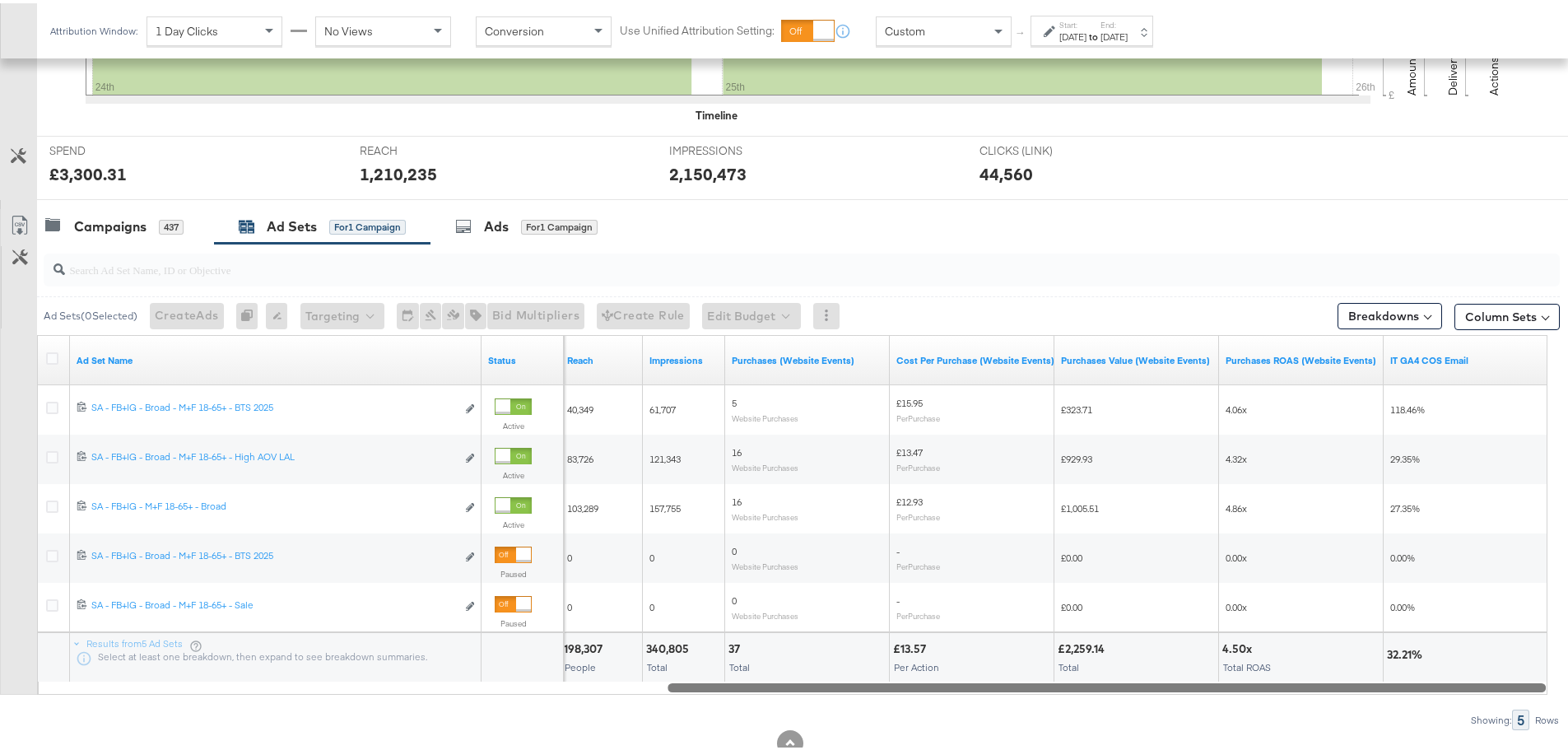
drag, startPoint x: 745, startPoint y: 679, endPoint x: 1532, endPoint y: 669, distance: 787.1
click at [1532, 669] on div "Ad Set Name Status Reach Impressions Purchases (Website Events) Cost Per Purcha…" at bounding box center [793, 512] width 1511 height 360
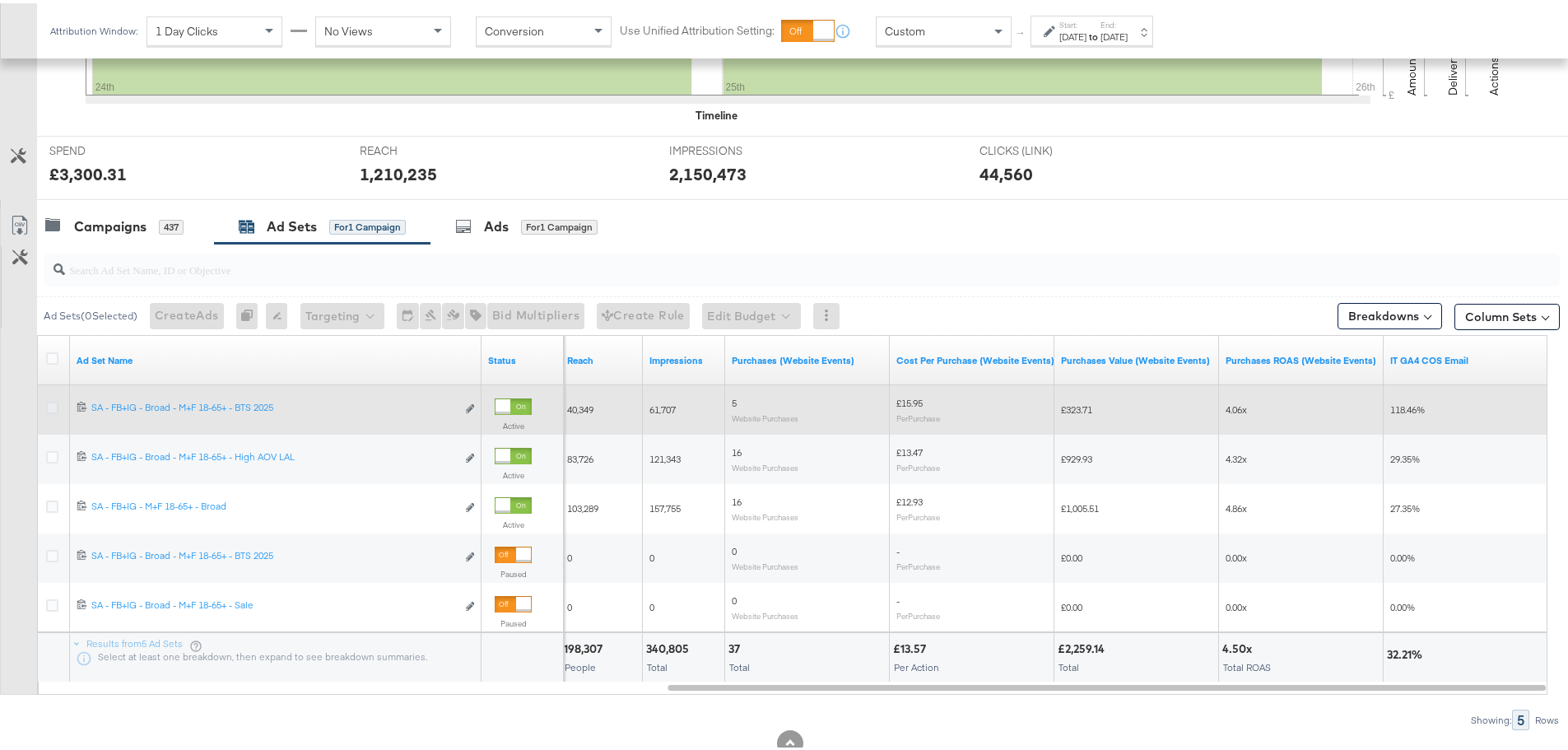
click at [53, 400] on icon at bounding box center [52, 405] width 13 height 13
click at [0, 0] on input "checkbox" at bounding box center [0, 0] width 0 height 0
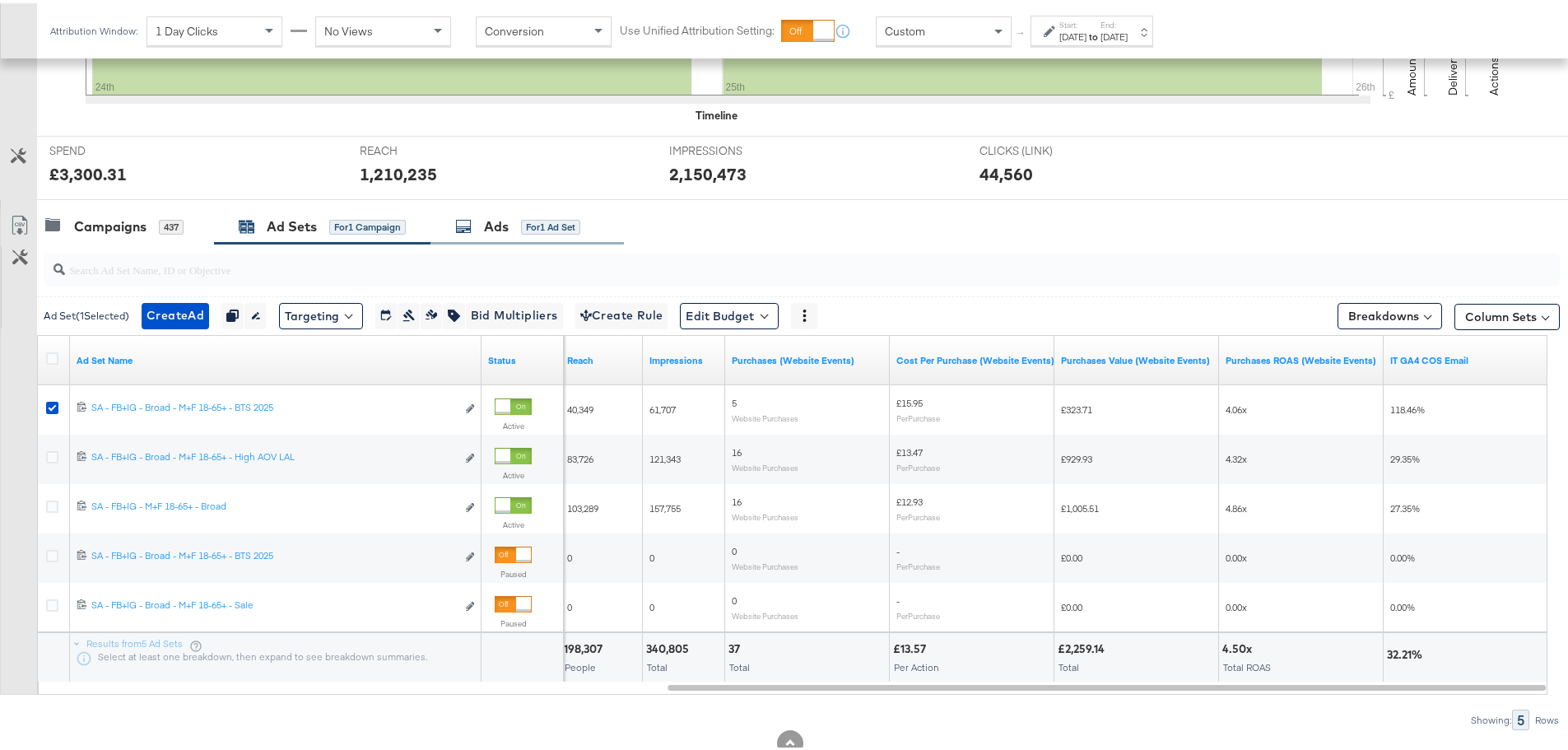
click at [480, 223] on div "Ads for 1 Ad Set" at bounding box center [517, 223] width 125 height 19
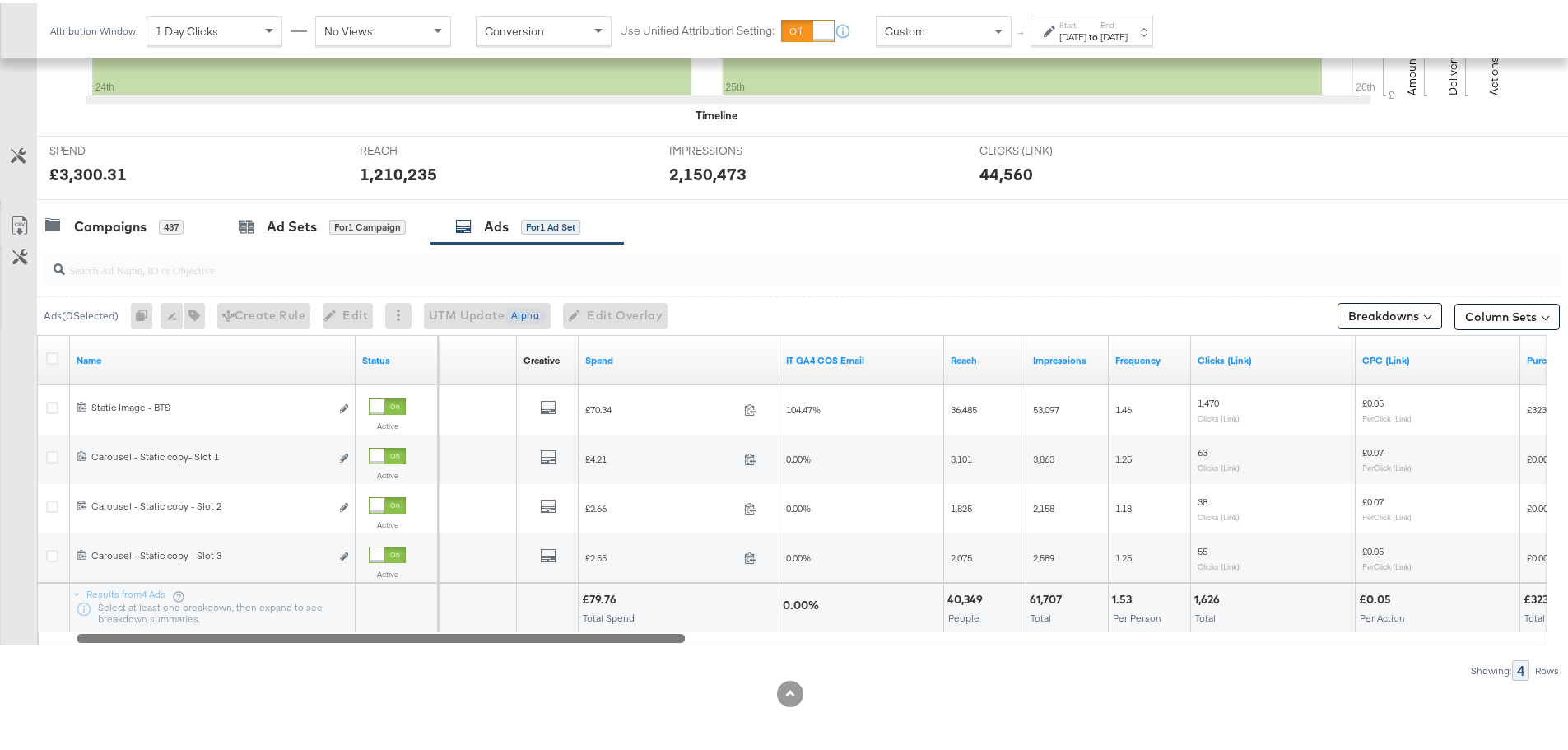
drag, startPoint x: 597, startPoint y: 633, endPoint x: 709, endPoint y: 659, distance: 115.0
click at [709, 659] on div "Ads ( 0 Selected) 0 Rename 0 ads Tags for 0 campaigns Create Rule Edit 0 ads Ed…" at bounding box center [780, 459] width 1560 height 437
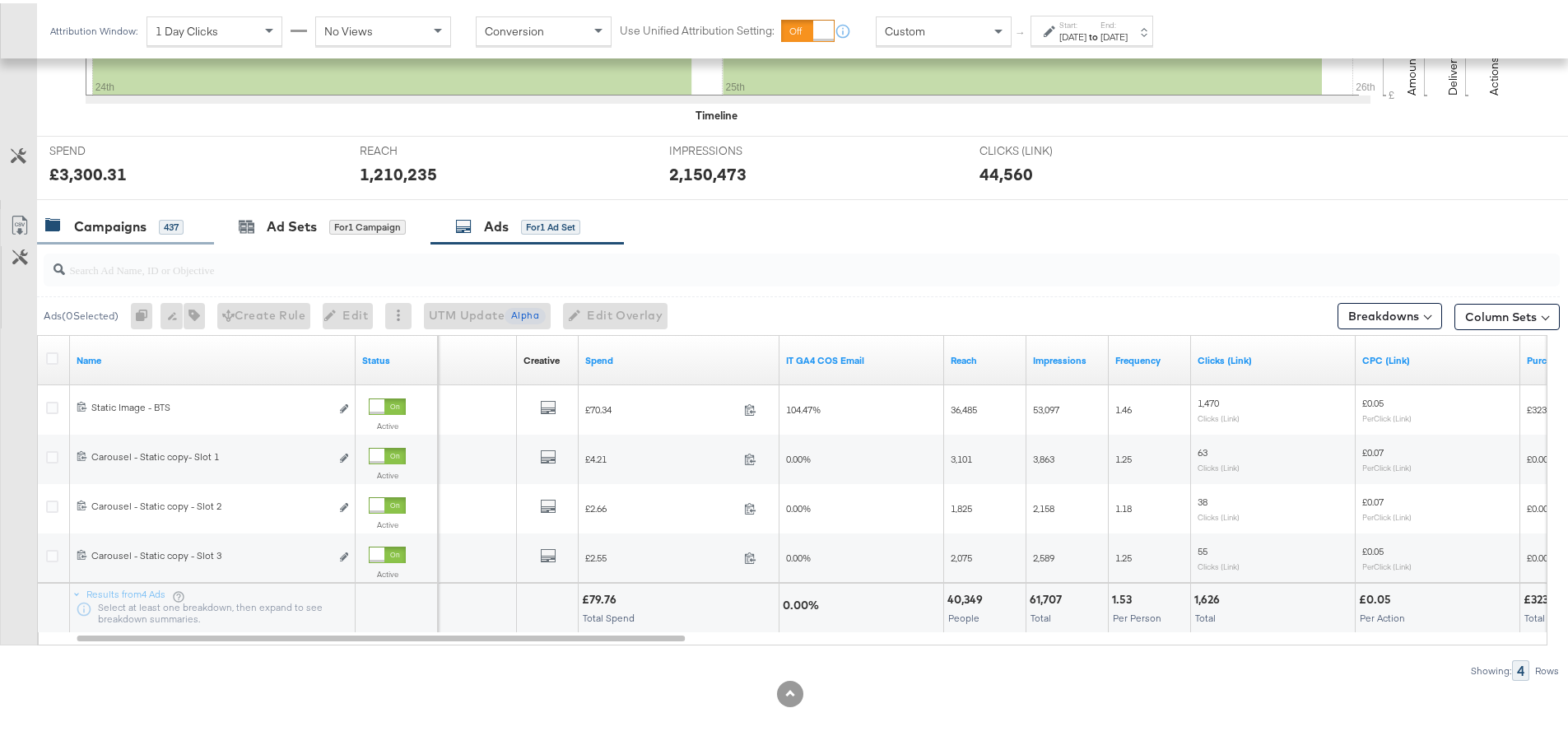
click at [133, 224] on div "Campaigns" at bounding box center [110, 223] width 73 height 19
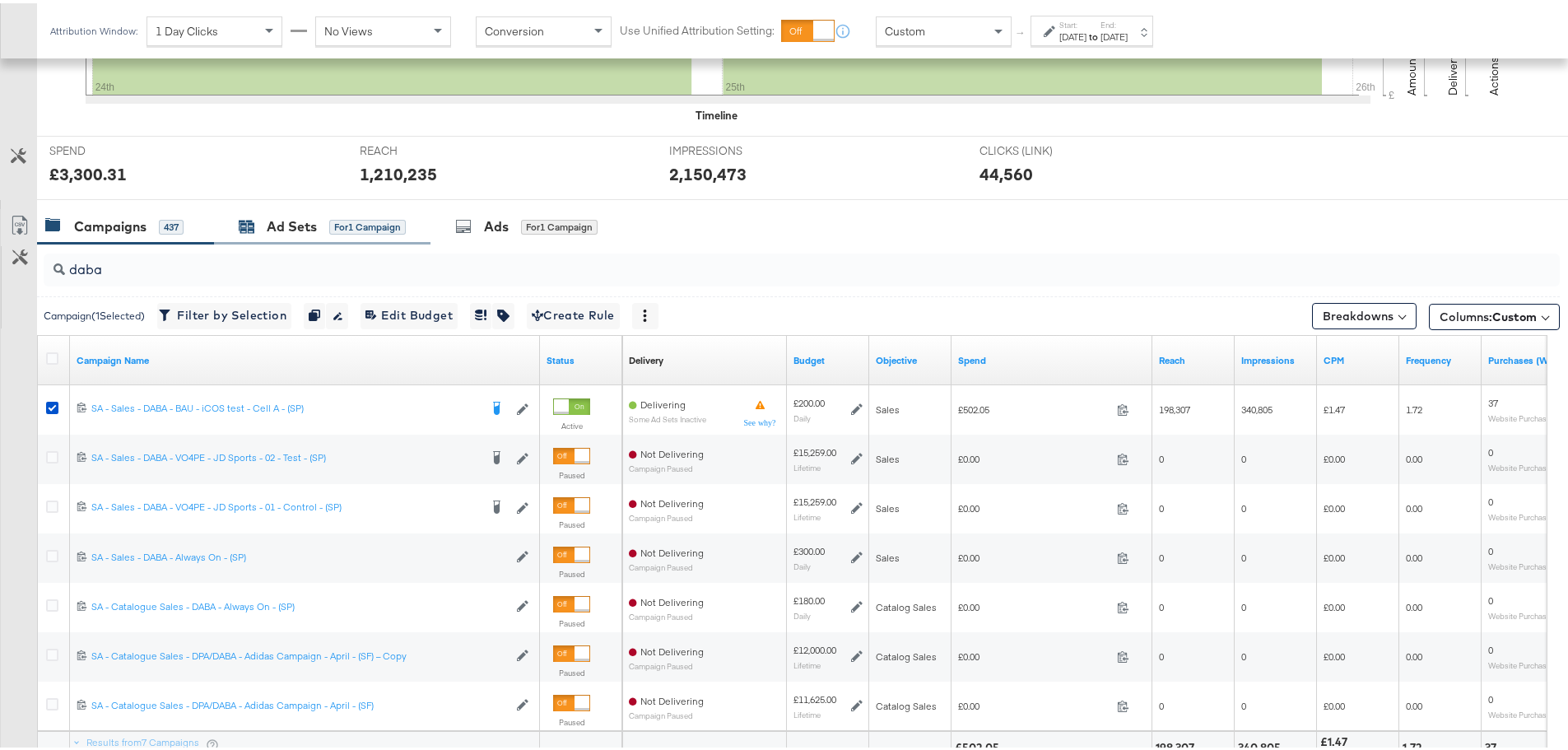
click at [293, 226] on div "Ad Sets" at bounding box center [291, 223] width 50 height 19
